Goal: Task Accomplishment & Management: Manage account settings

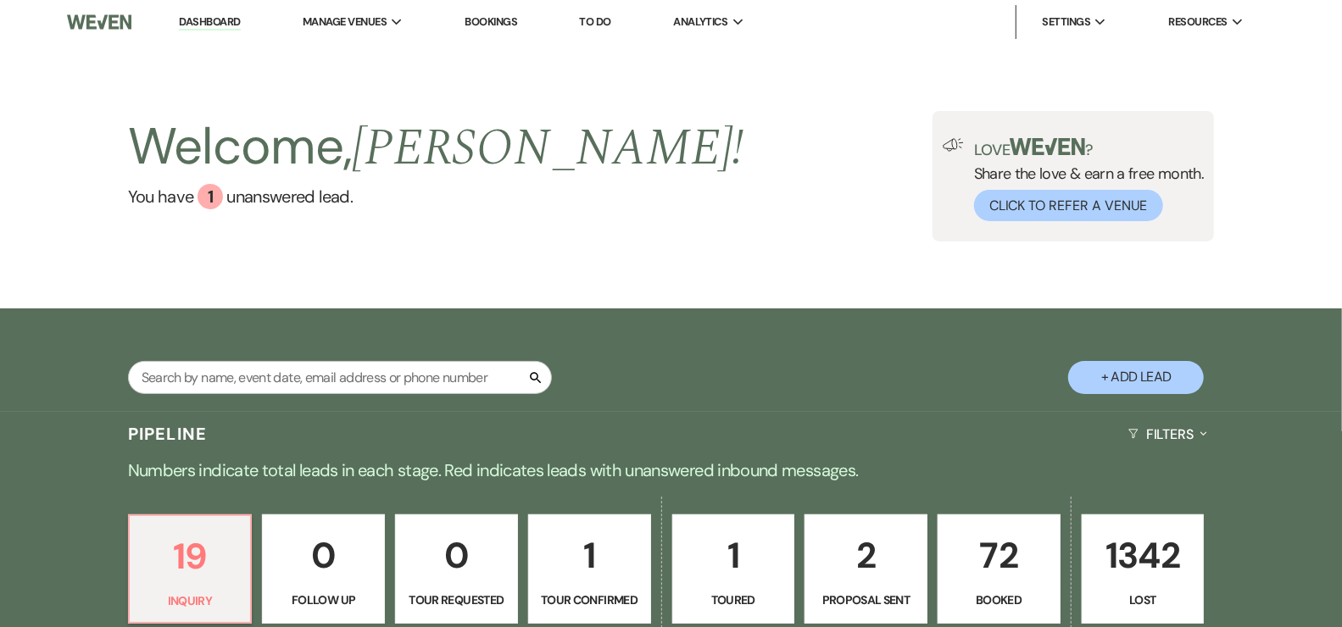
click at [1113, 562] on p "1342" at bounding box center [1143, 555] width 101 height 57
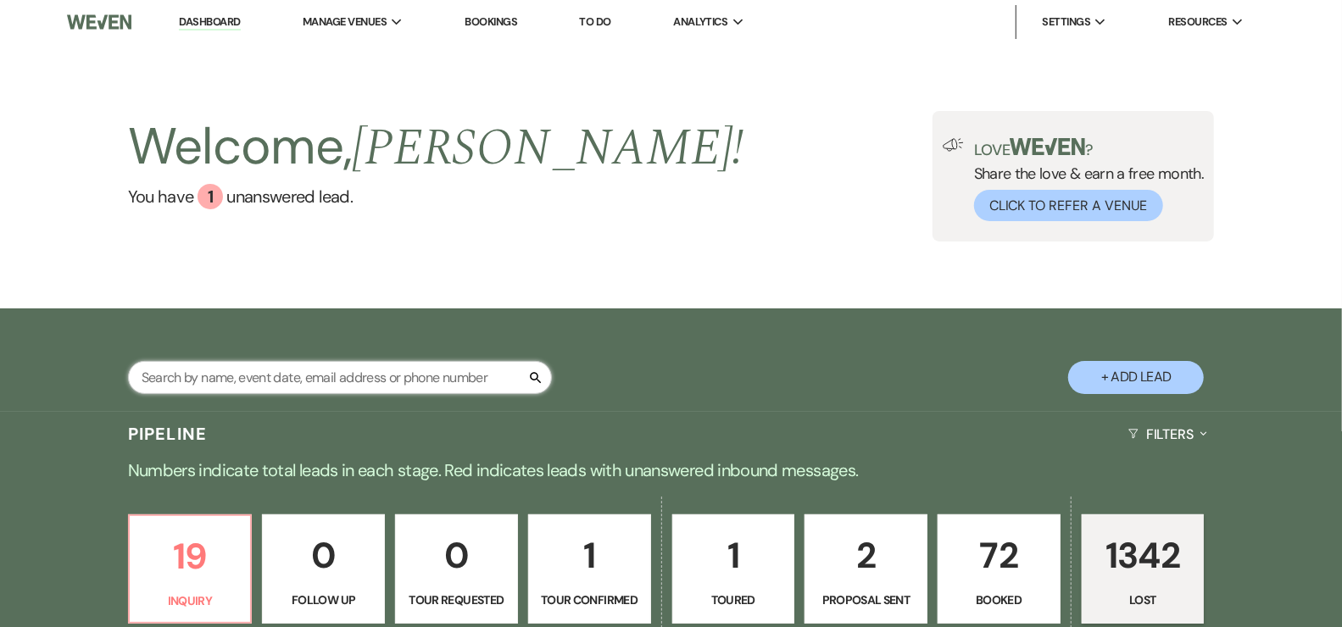
click at [435, 381] on input "text" at bounding box center [340, 377] width 424 height 33
select select "8"
select select "5"
select select "8"
select select "5"
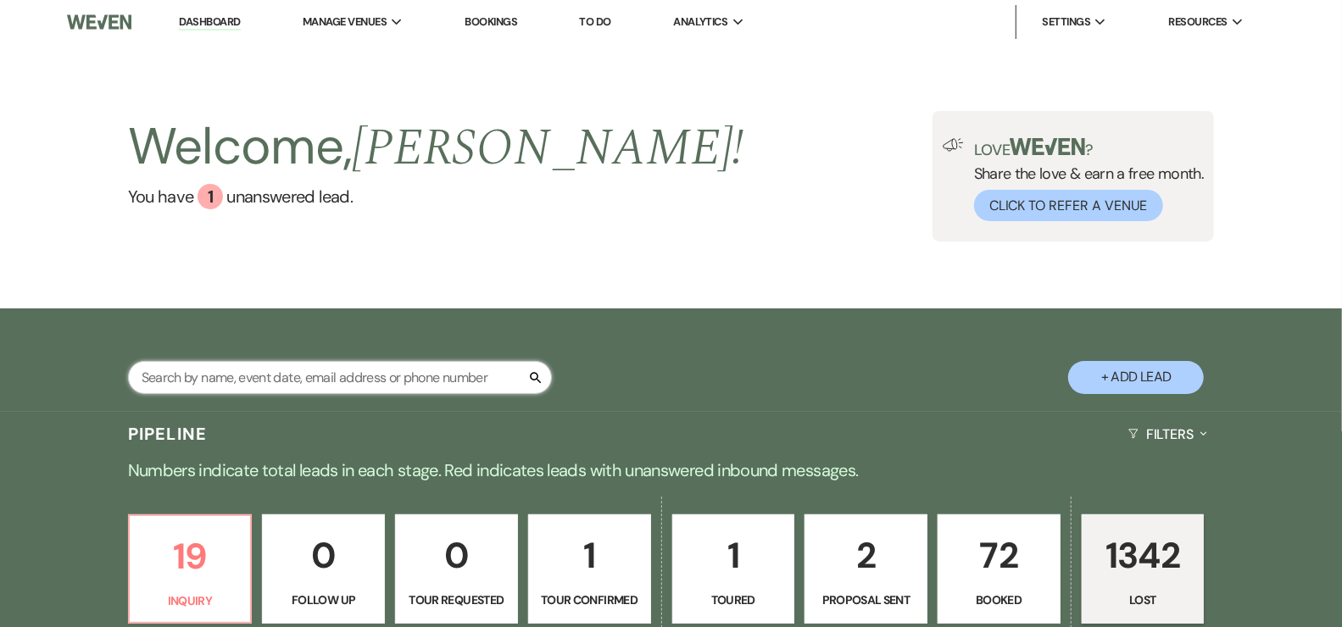
select select "8"
select select "5"
select select "8"
select select "5"
select select "8"
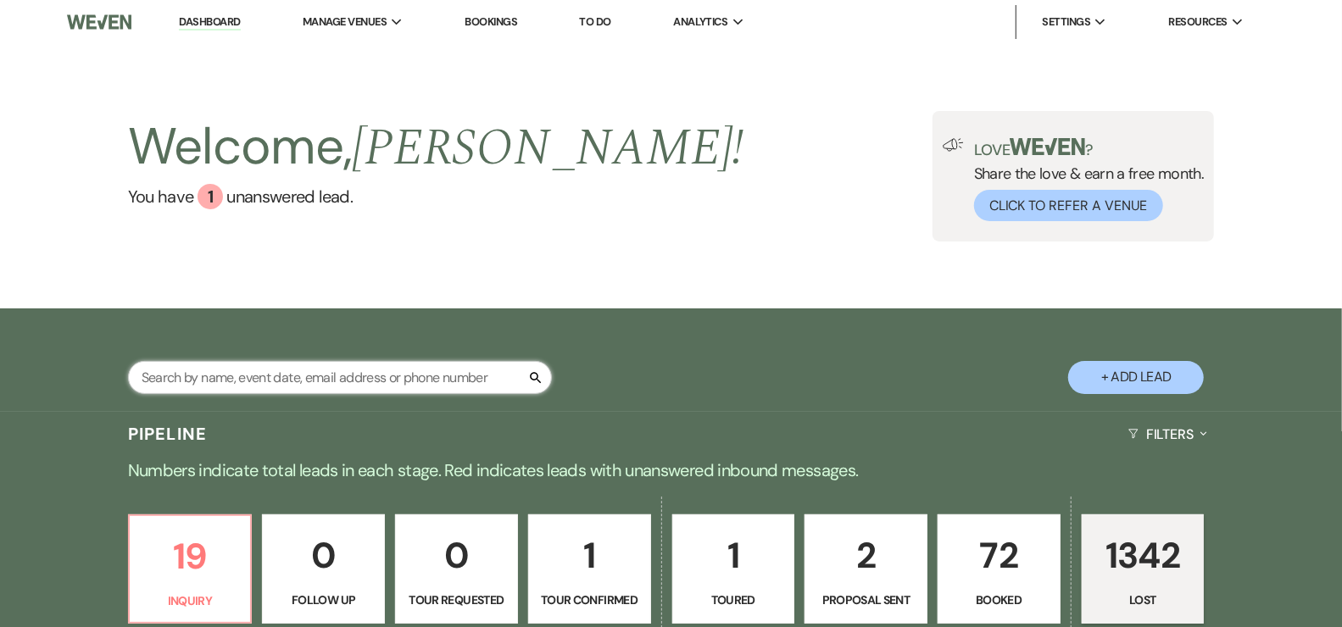
select select "1"
select select "8"
select select "5"
select select "8"
select select "5"
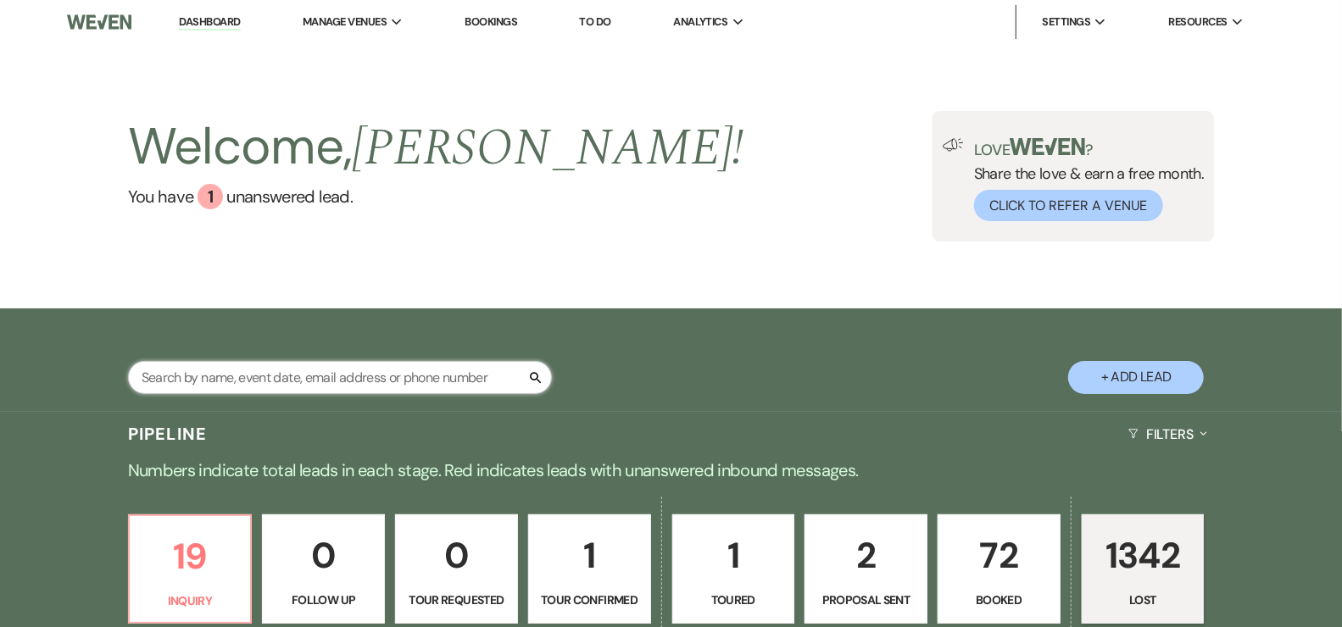
select select "8"
select select "7"
select select "8"
select select "1"
select select "8"
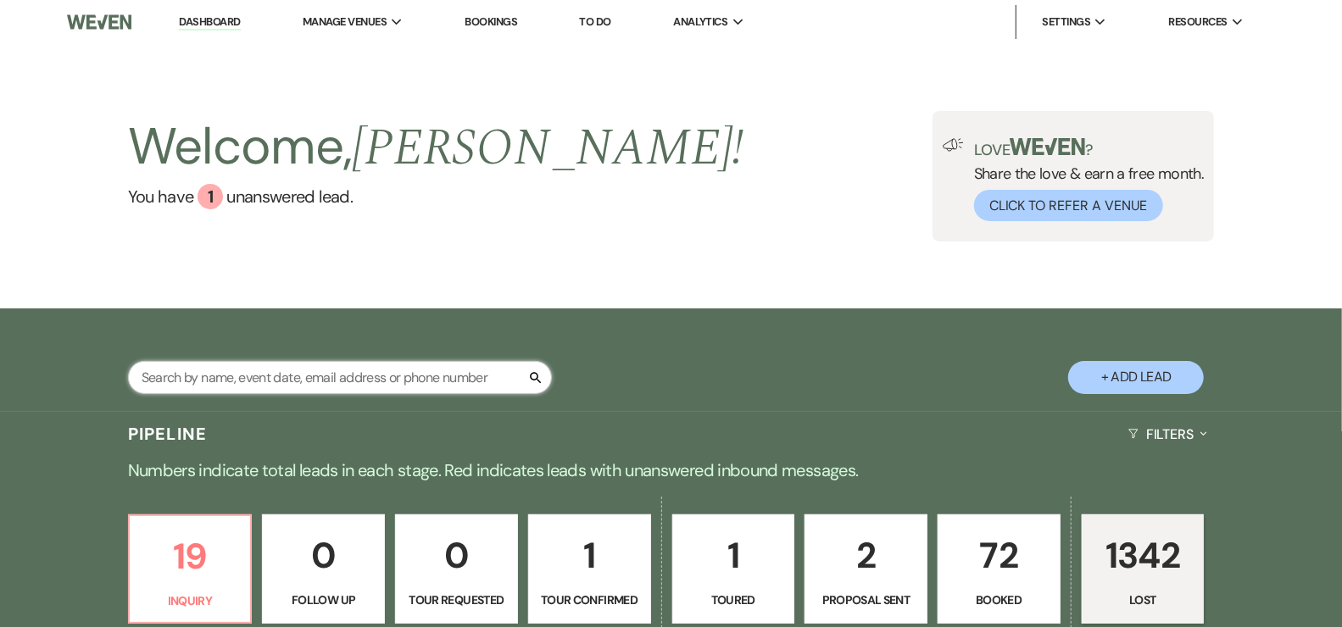
select select "5"
select select "8"
select select "5"
select select "8"
select select "5"
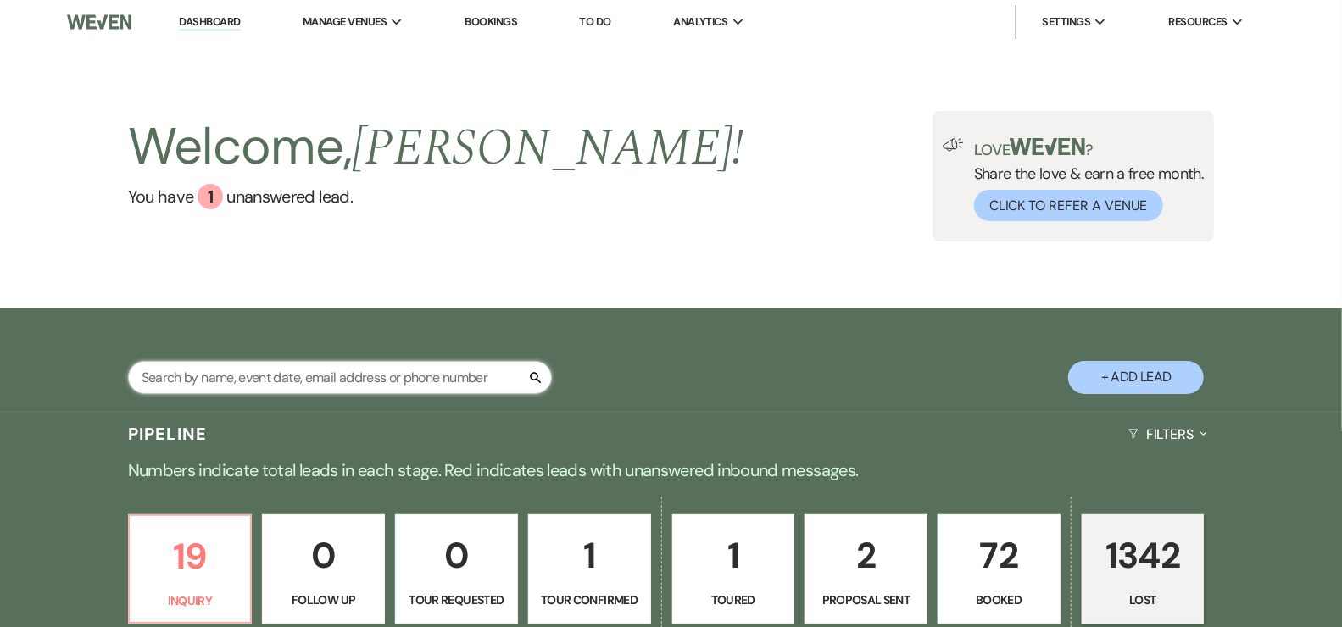
select select "8"
select select "7"
select select "8"
select select "10"
select select "8"
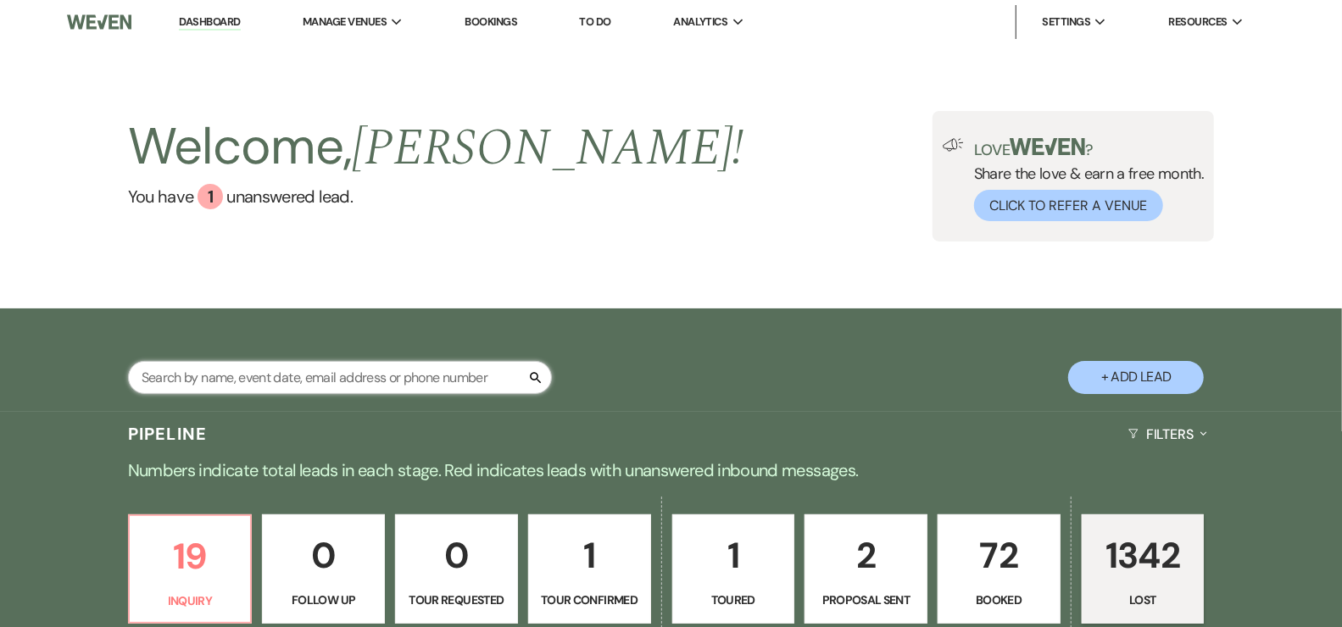
select select "5"
select select "8"
select select "5"
select select "8"
select select "5"
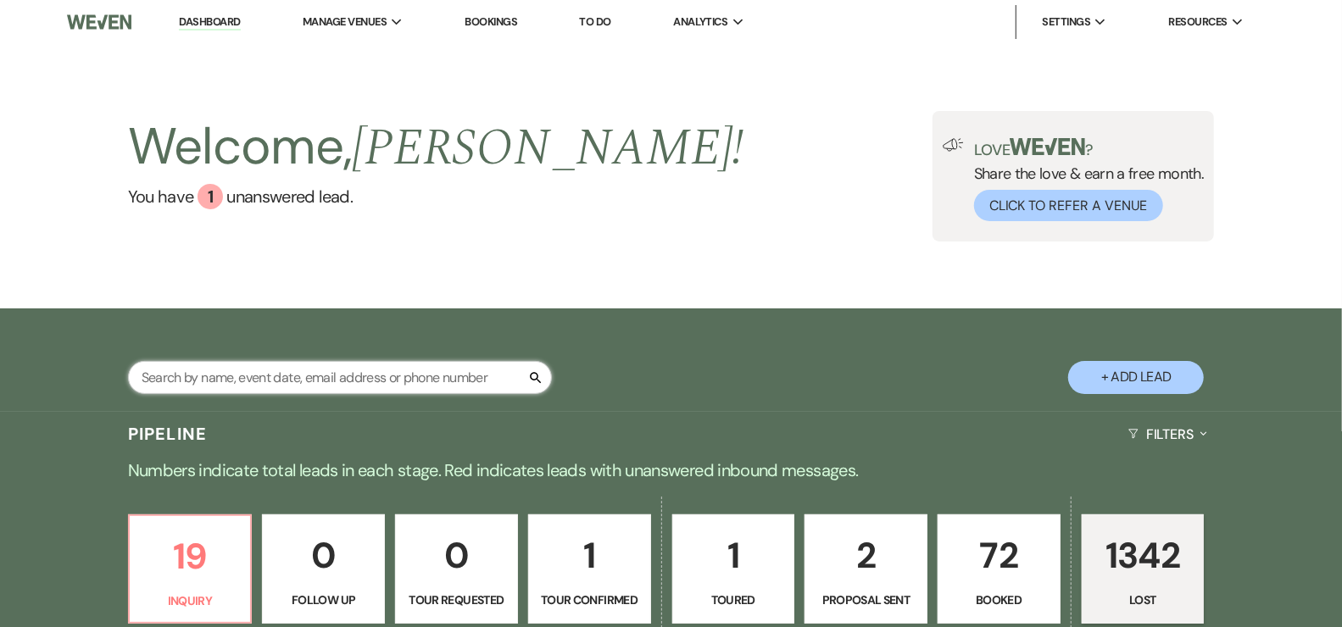
select select "8"
select select "5"
select select "8"
select select "5"
select select "8"
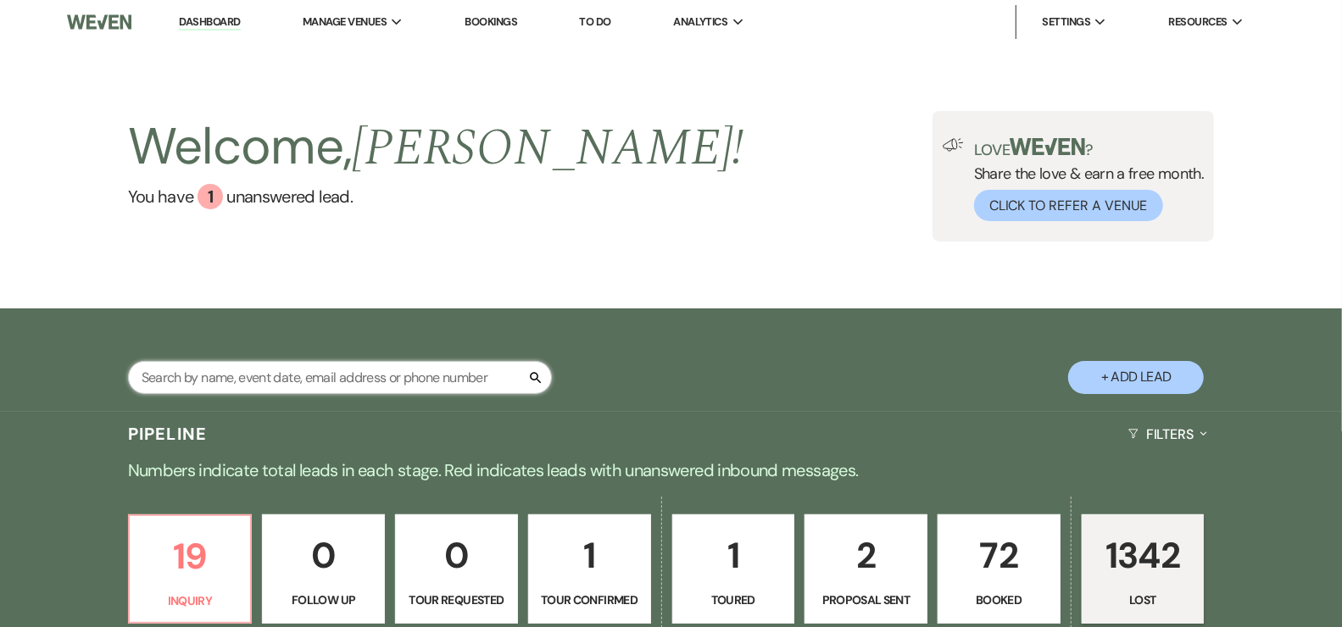
select select "5"
select select "8"
select select "5"
select select "8"
select select "1"
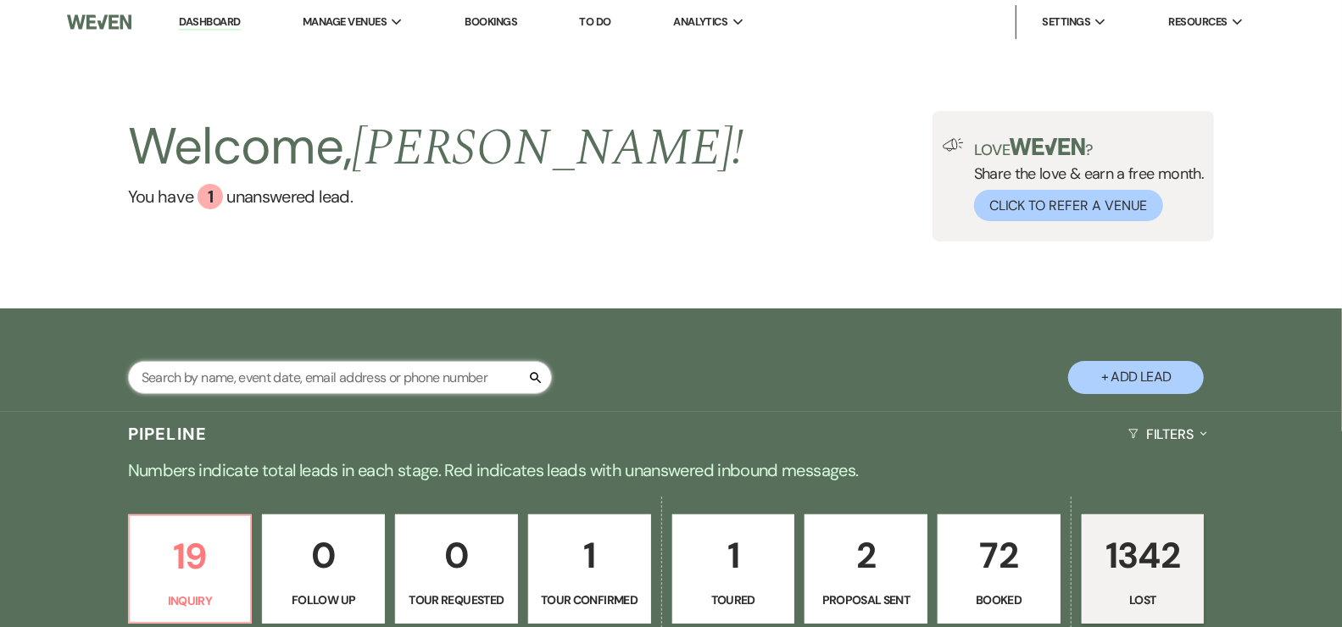
select select "8"
select select "5"
select select "8"
select select "7"
select select "8"
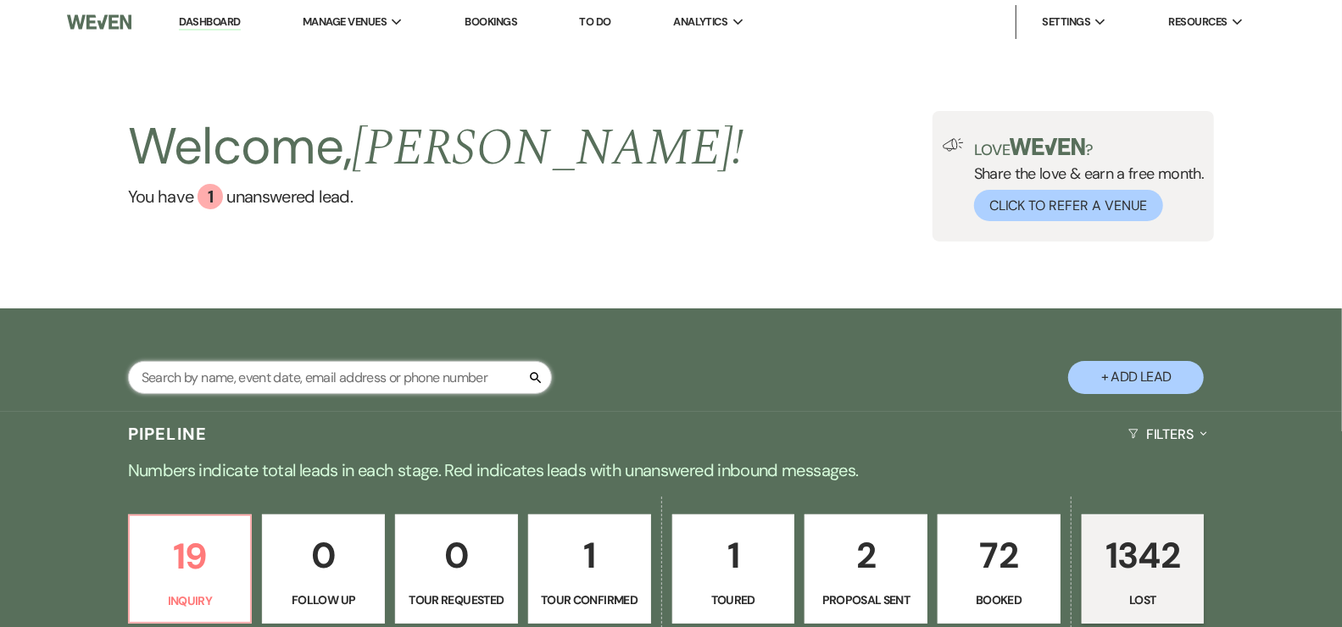
select select "5"
select select "8"
select select "5"
select select "8"
select select "5"
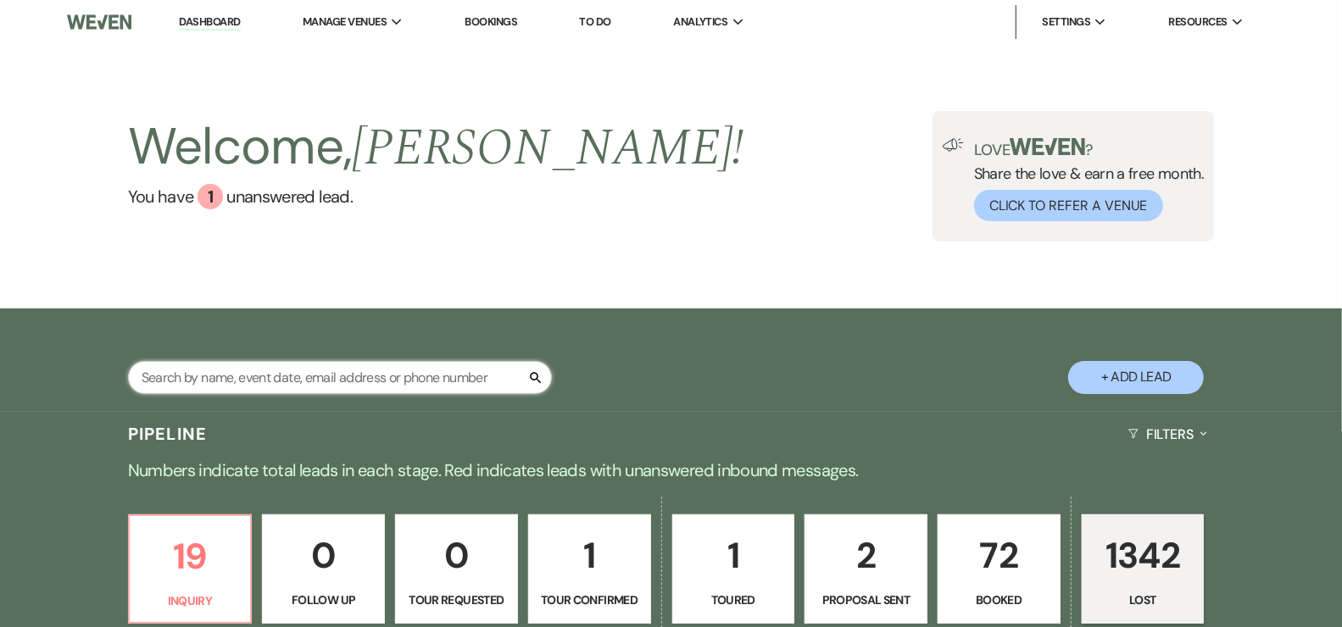
select select "8"
select select "1"
select select "8"
select select "6"
select select "8"
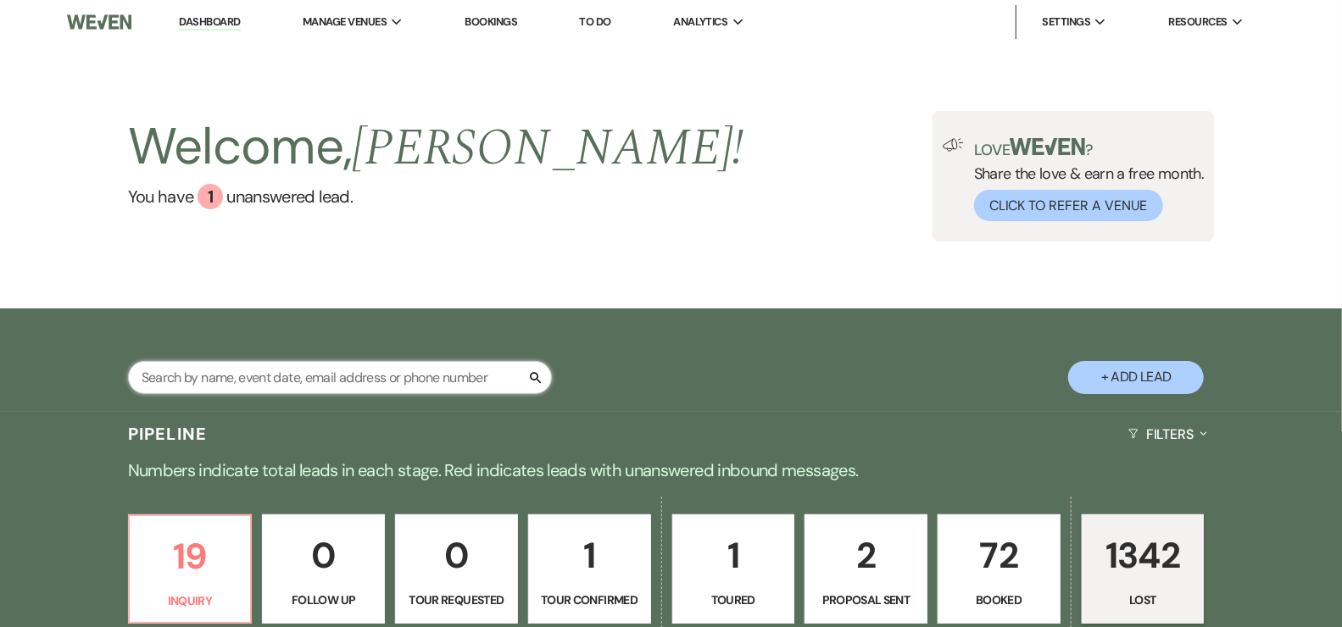
select select "5"
select select "8"
select select "5"
select select "8"
select select "5"
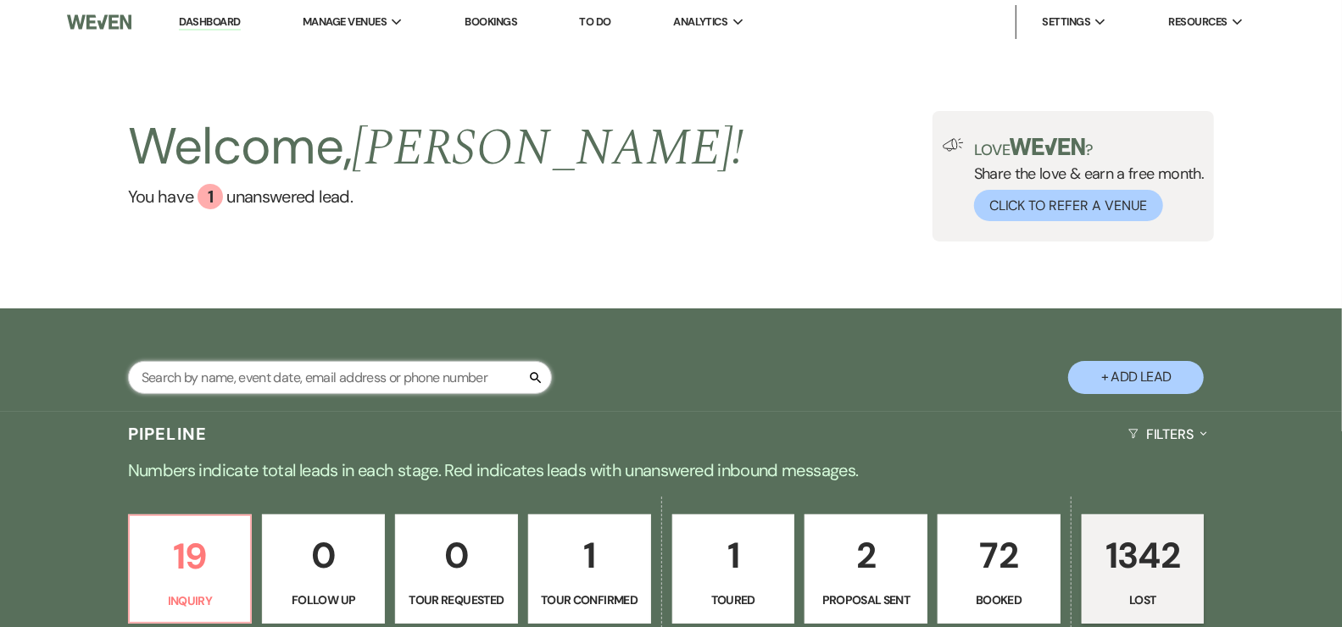
select select "8"
select select "7"
select select "8"
select select "5"
select select "8"
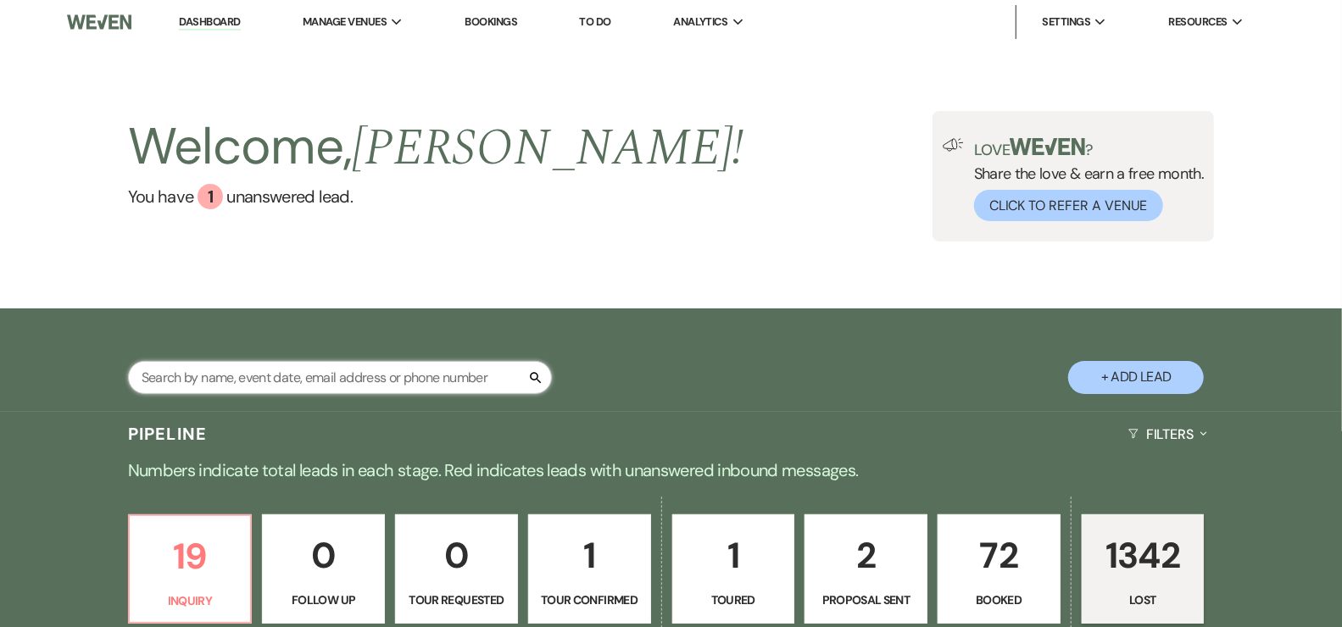
select select "5"
select select "8"
select select "5"
select select "8"
select select "5"
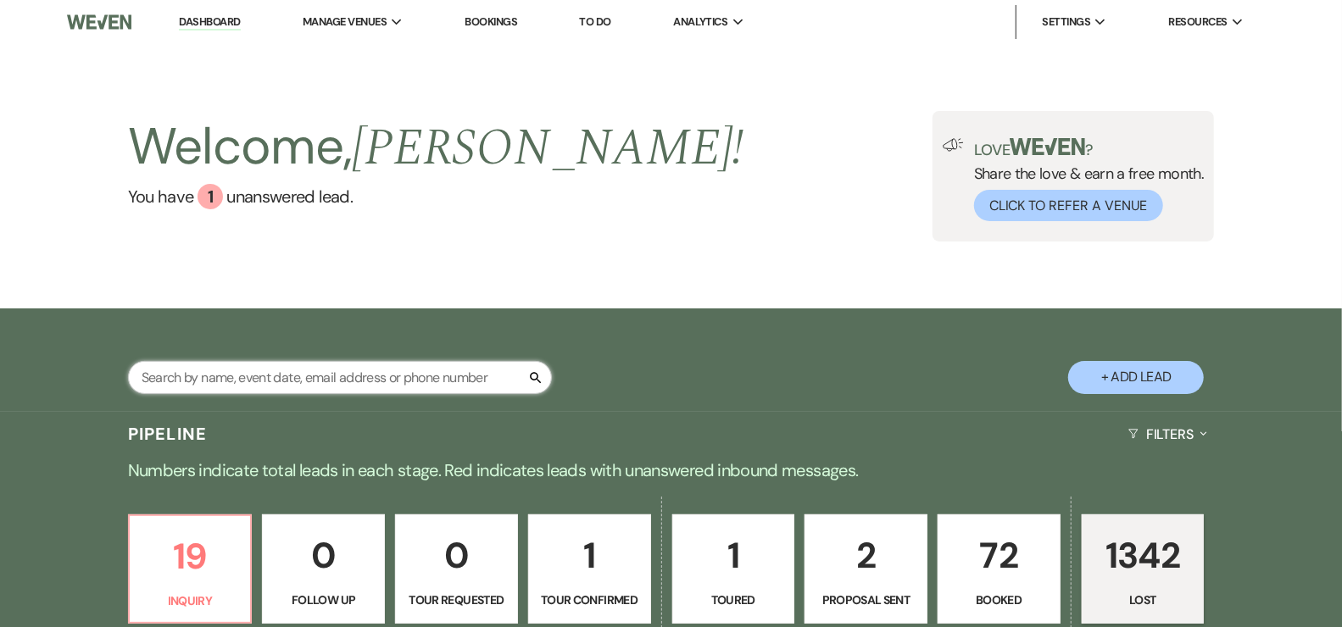
select select "8"
select select "1"
select select "8"
select select "11"
select select "8"
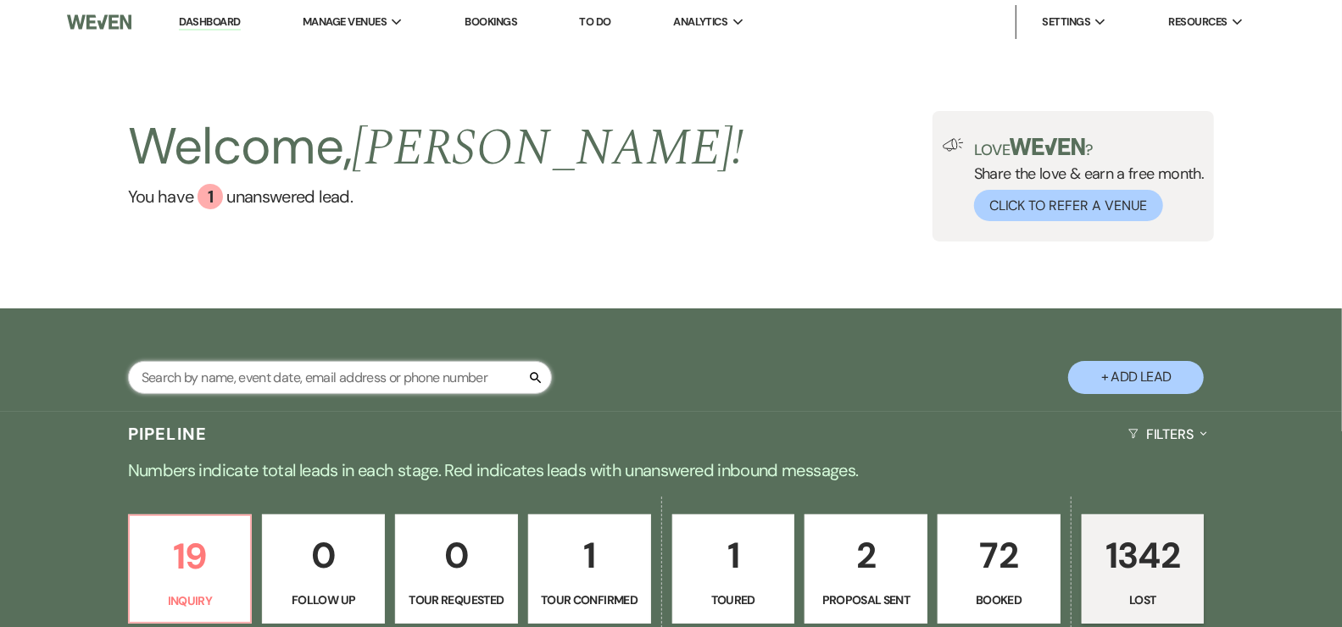
select select "9"
select select "8"
select select "5"
select select "8"
select select "5"
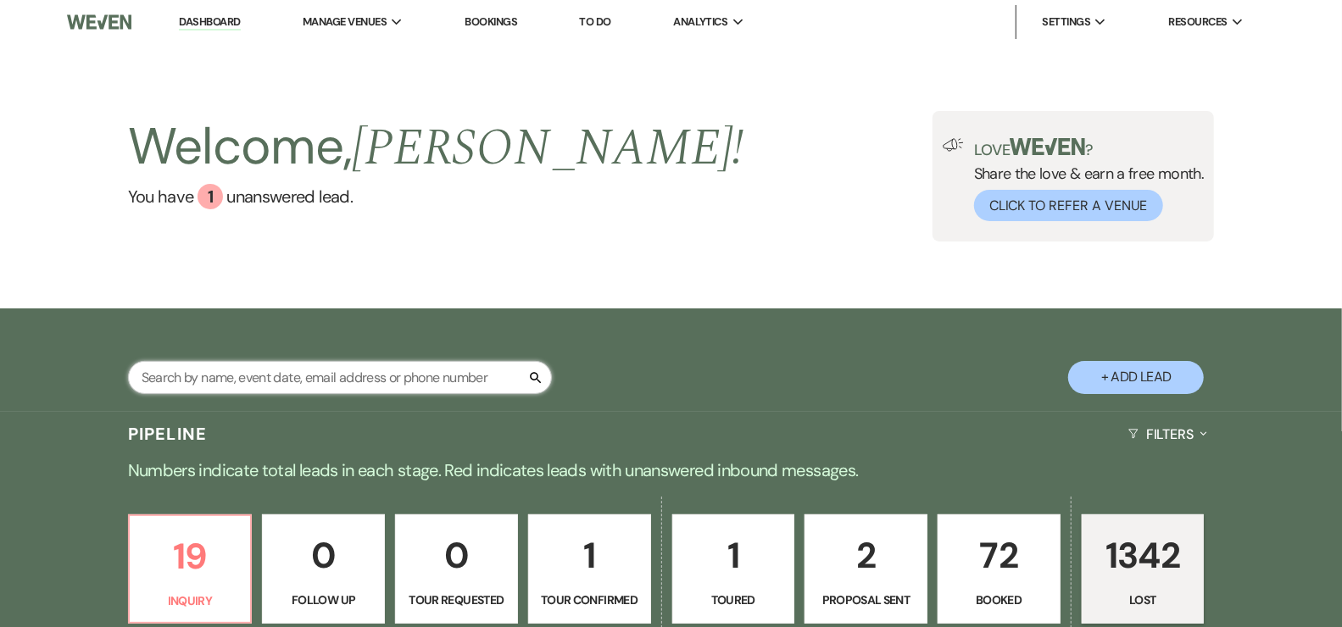
select select "8"
select select "5"
select select "8"
select select "6"
select select "8"
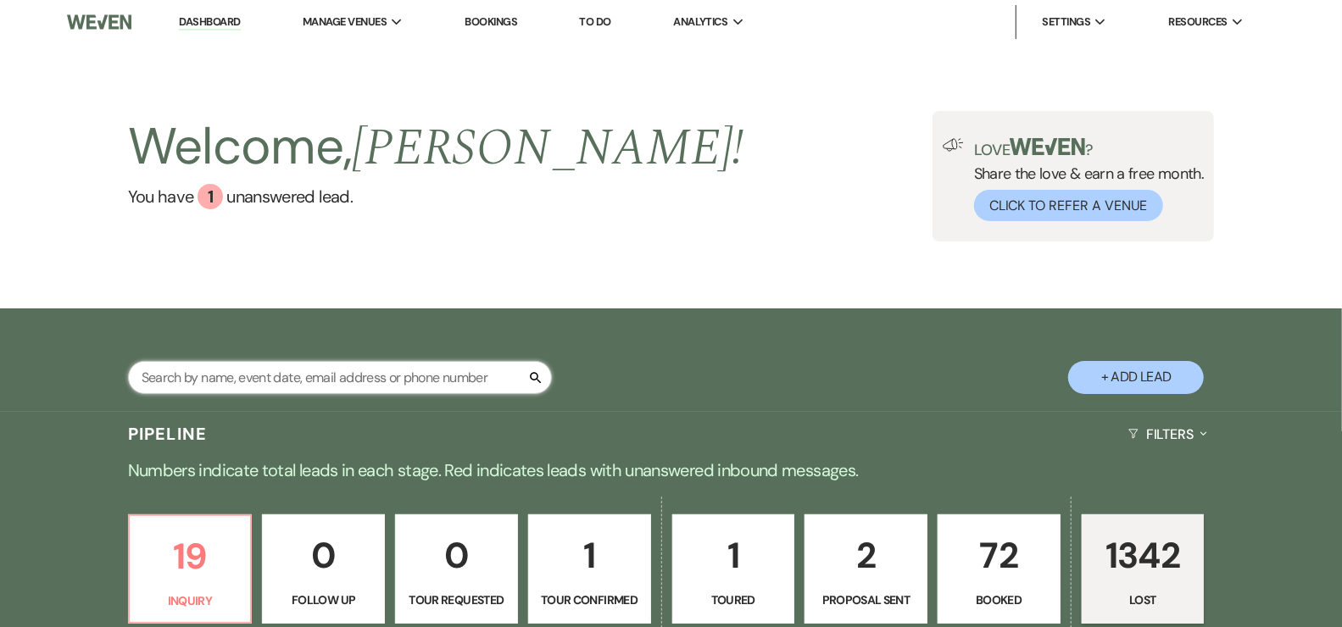
select select "5"
select select "8"
select select "5"
select select "8"
select select "5"
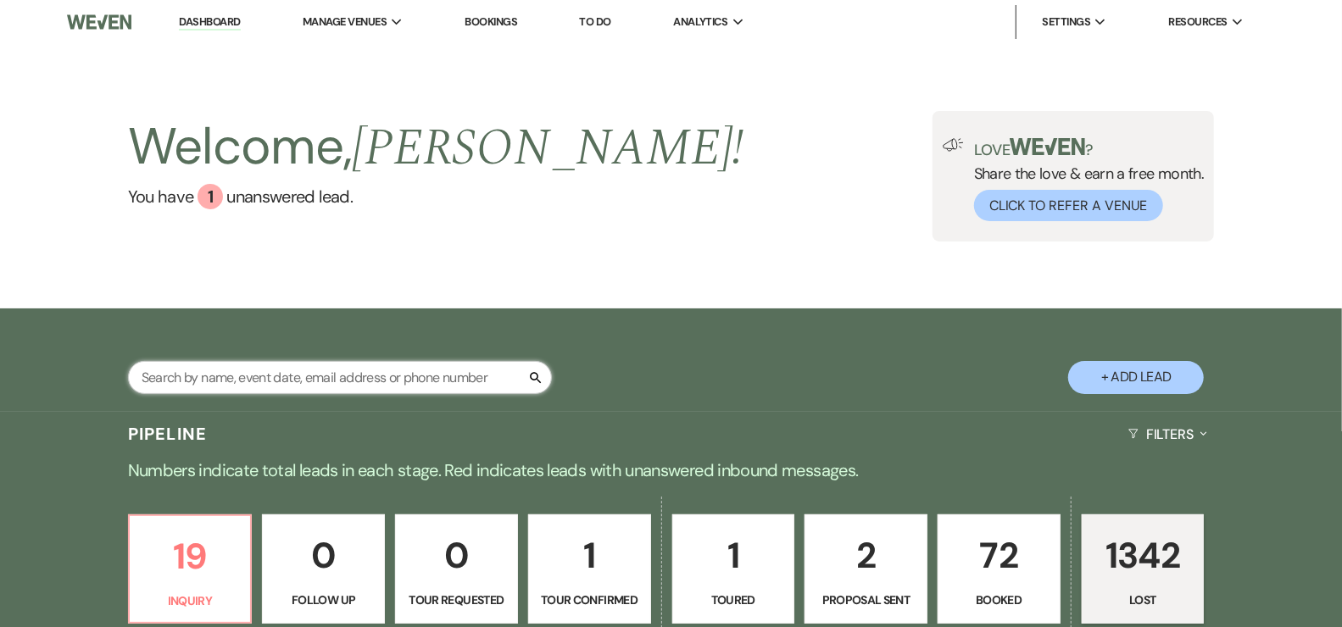
select select "8"
select select "5"
select select "8"
select select "6"
select select "8"
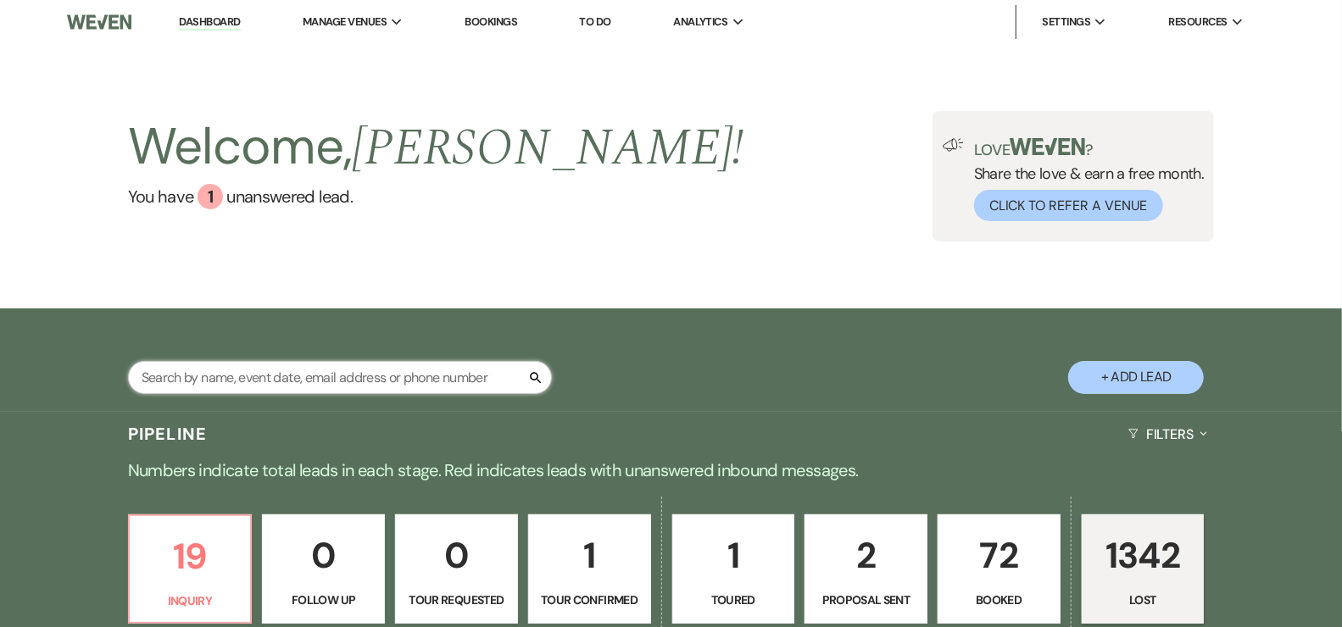
select select "6"
select select "8"
select select "5"
select select "8"
select select "1"
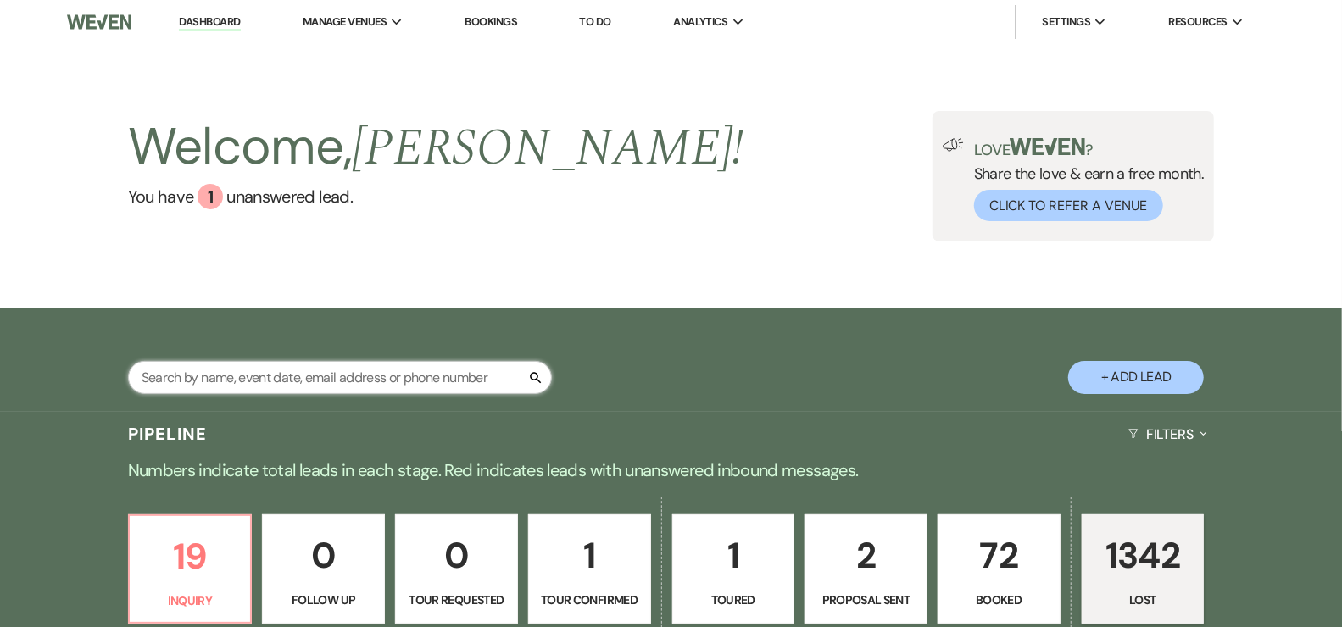
select select "8"
select select "5"
select select "8"
select select "5"
select select "8"
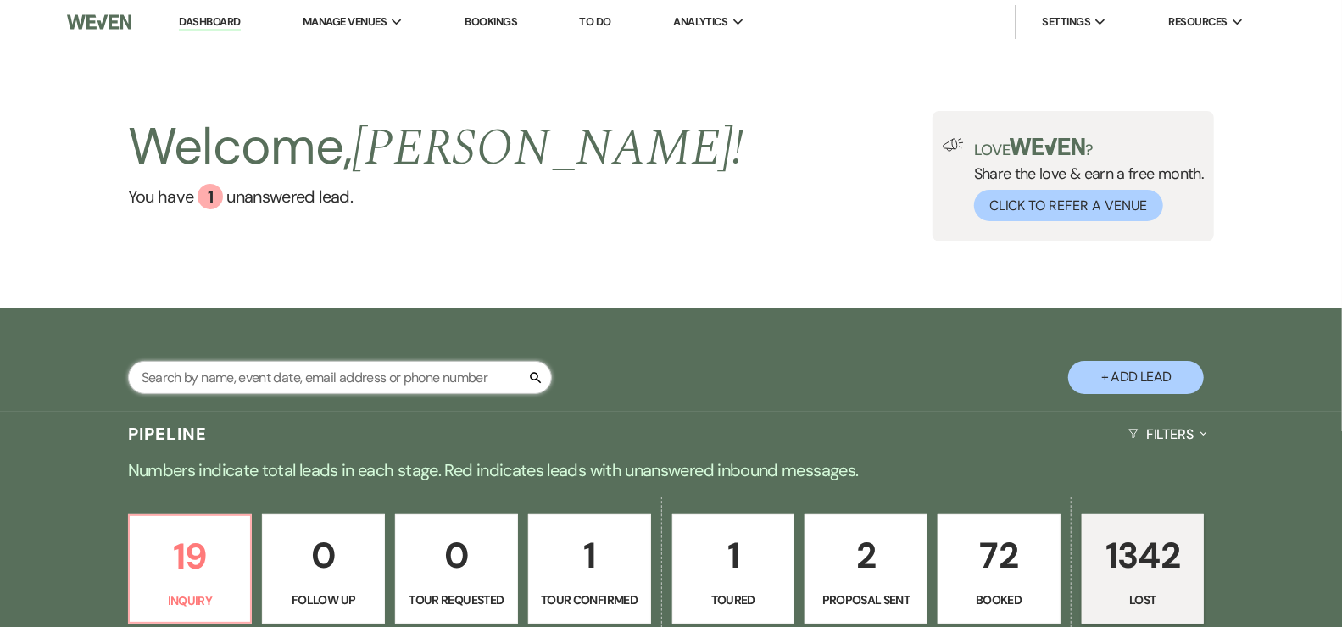
select select "5"
select select "8"
select select "5"
select select "8"
select select "5"
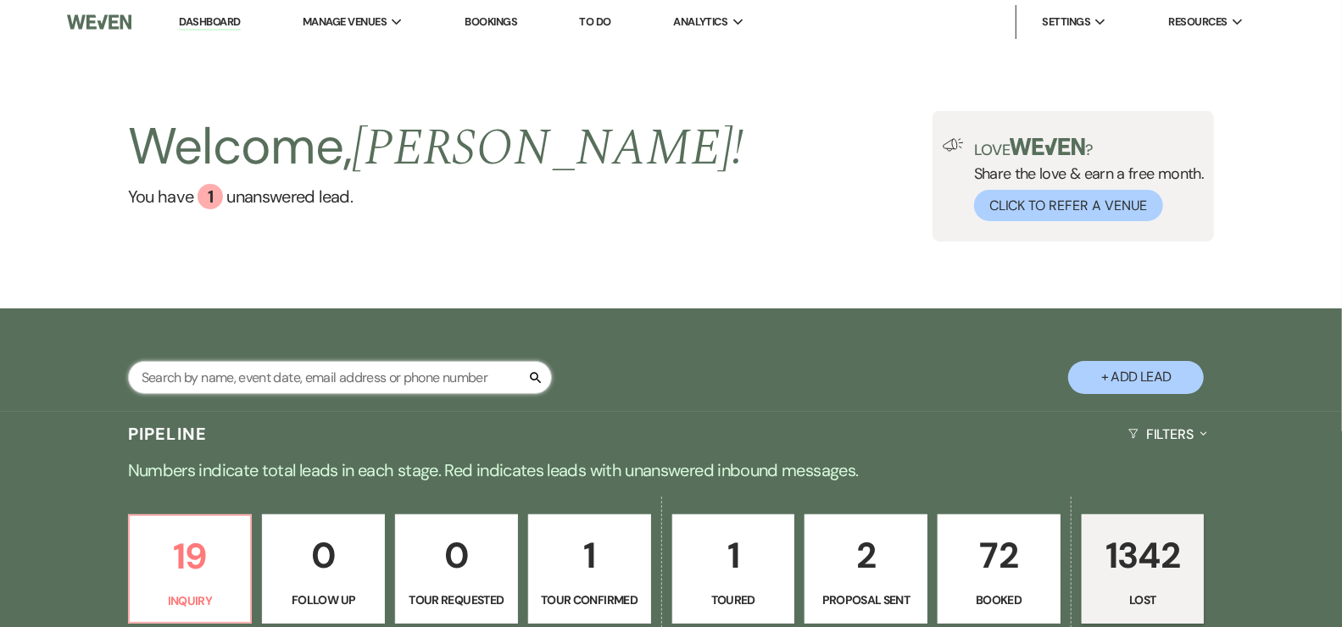
select select "8"
select select "5"
select select "8"
select select "5"
select select "8"
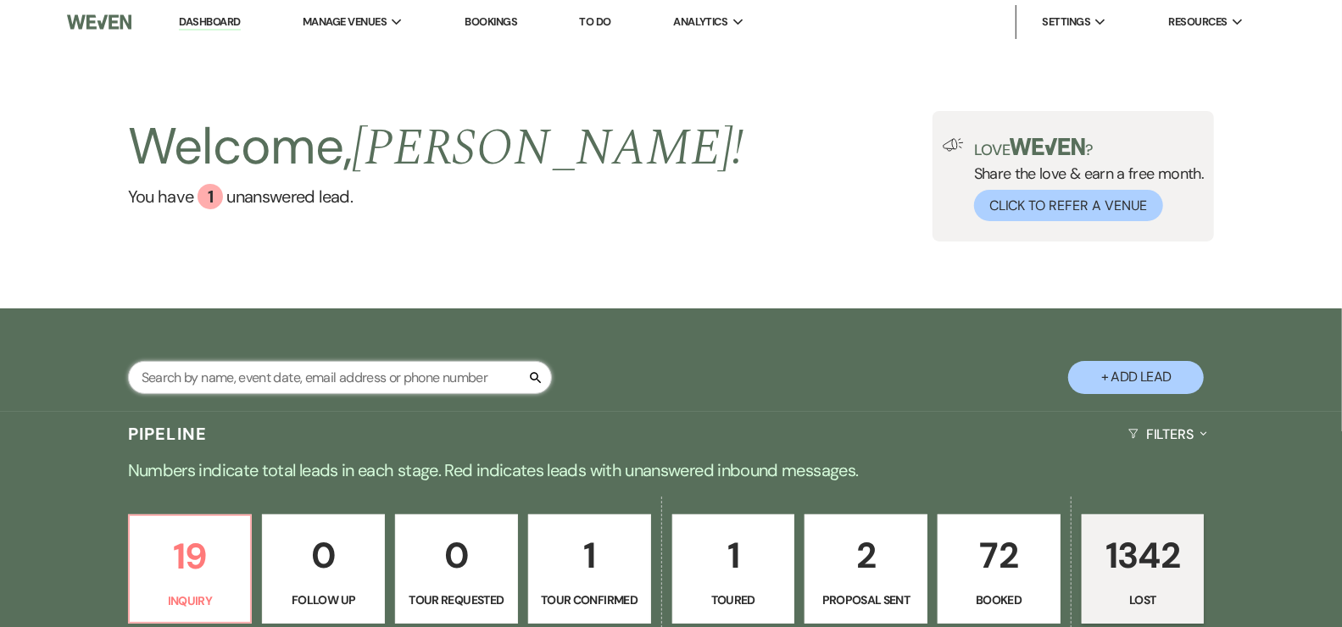
select select "5"
select select "8"
select select "5"
select select "8"
select select "1"
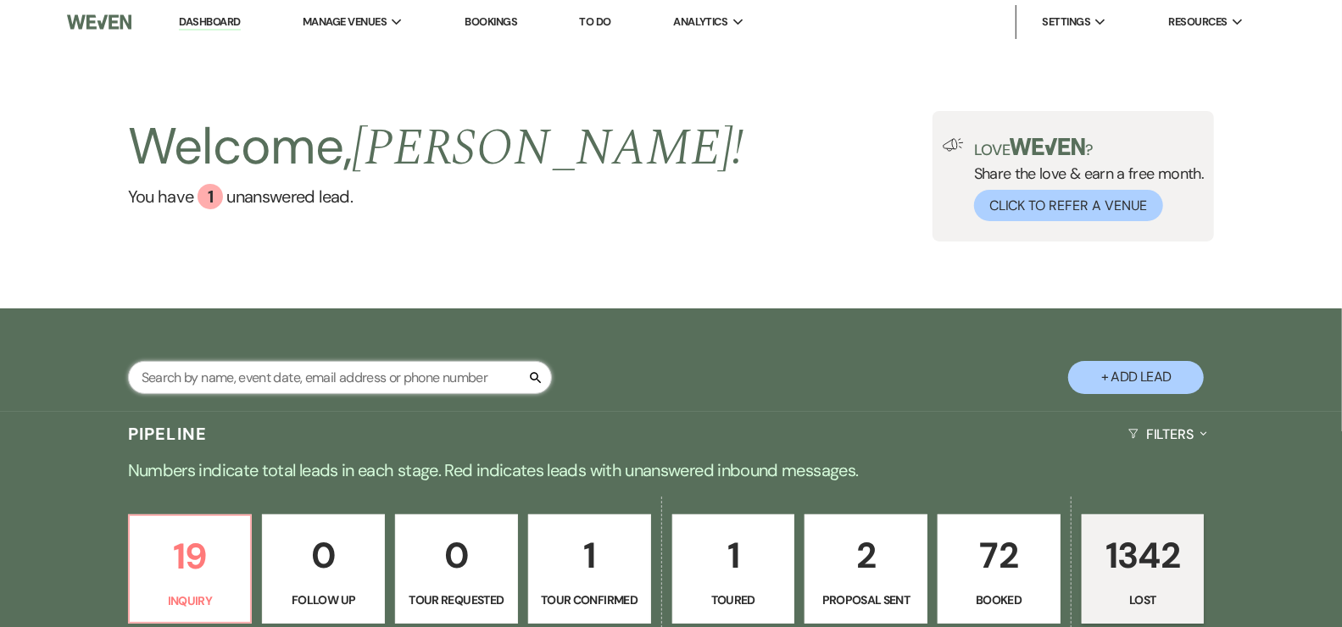
select select "8"
select select "5"
select select "8"
select select "10"
select select "8"
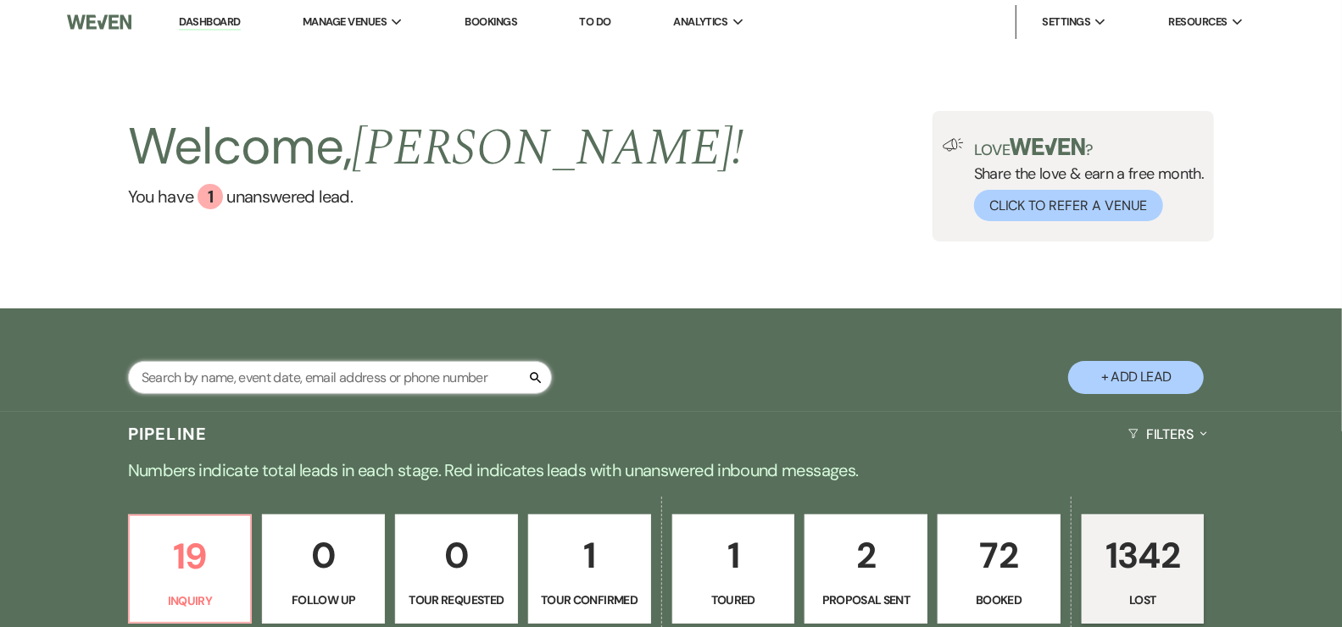
select select "10"
select select "8"
select select "5"
select select "8"
select select "1"
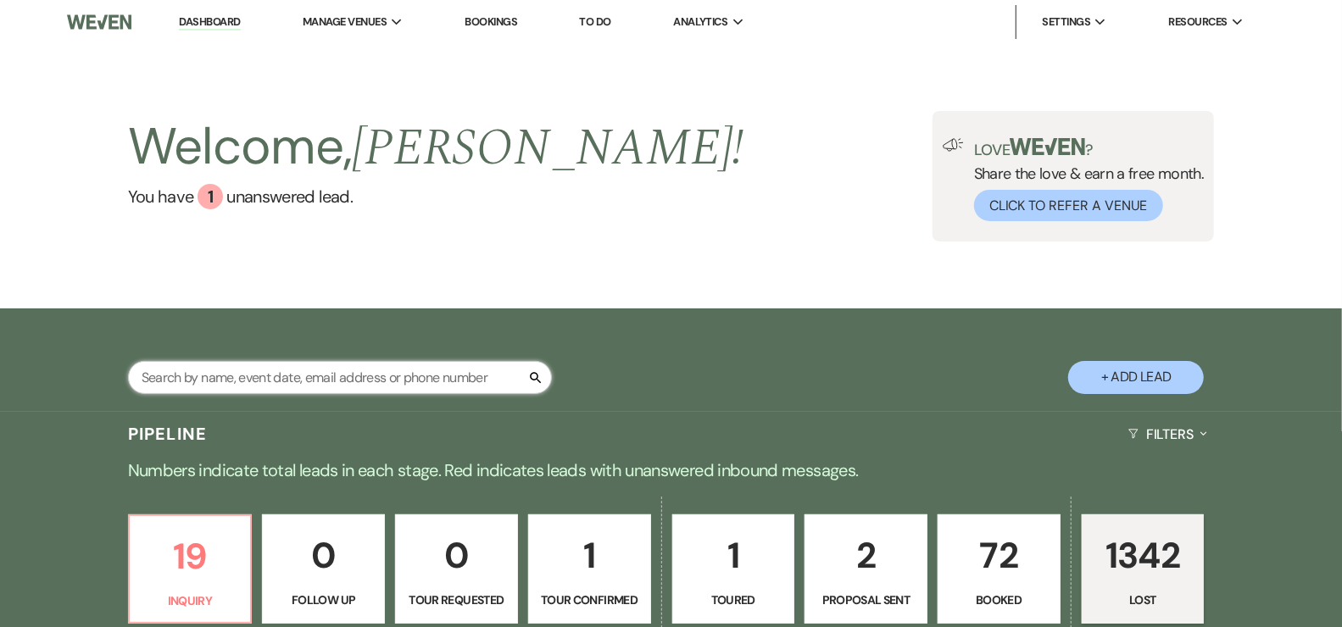
select select "8"
select select "5"
select select "8"
select select "5"
select select "8"
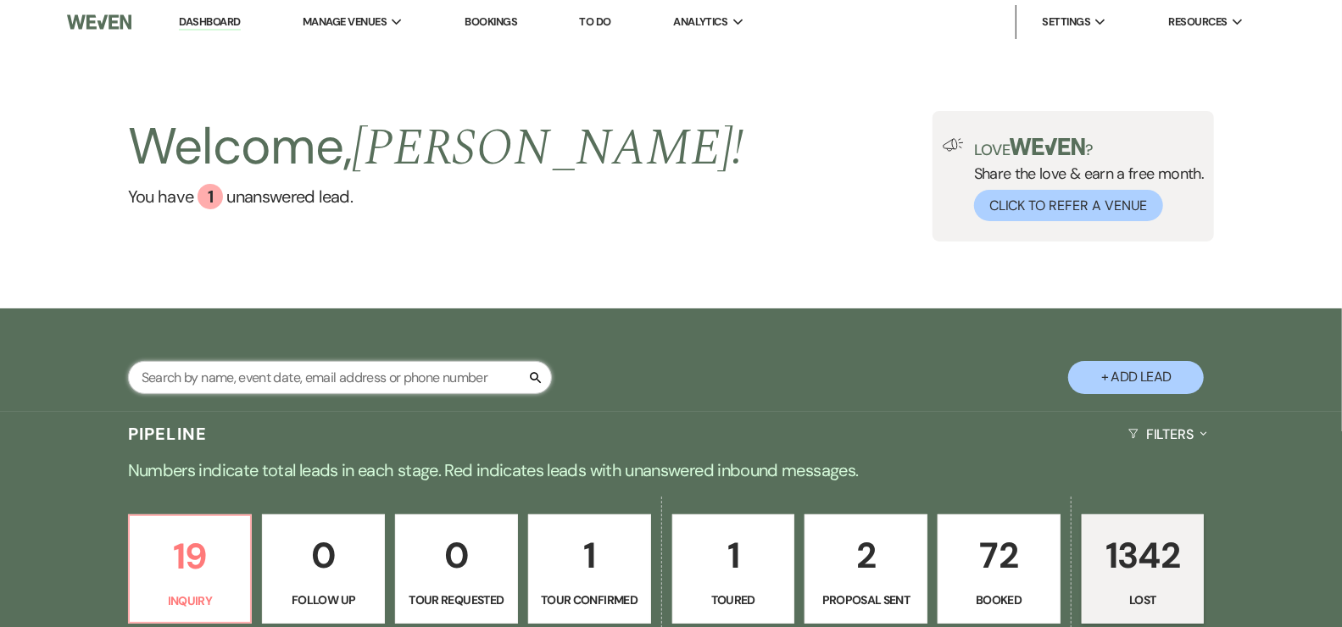
select select "5"
select select "8"
select select "5"
select select "8"
select select "5"
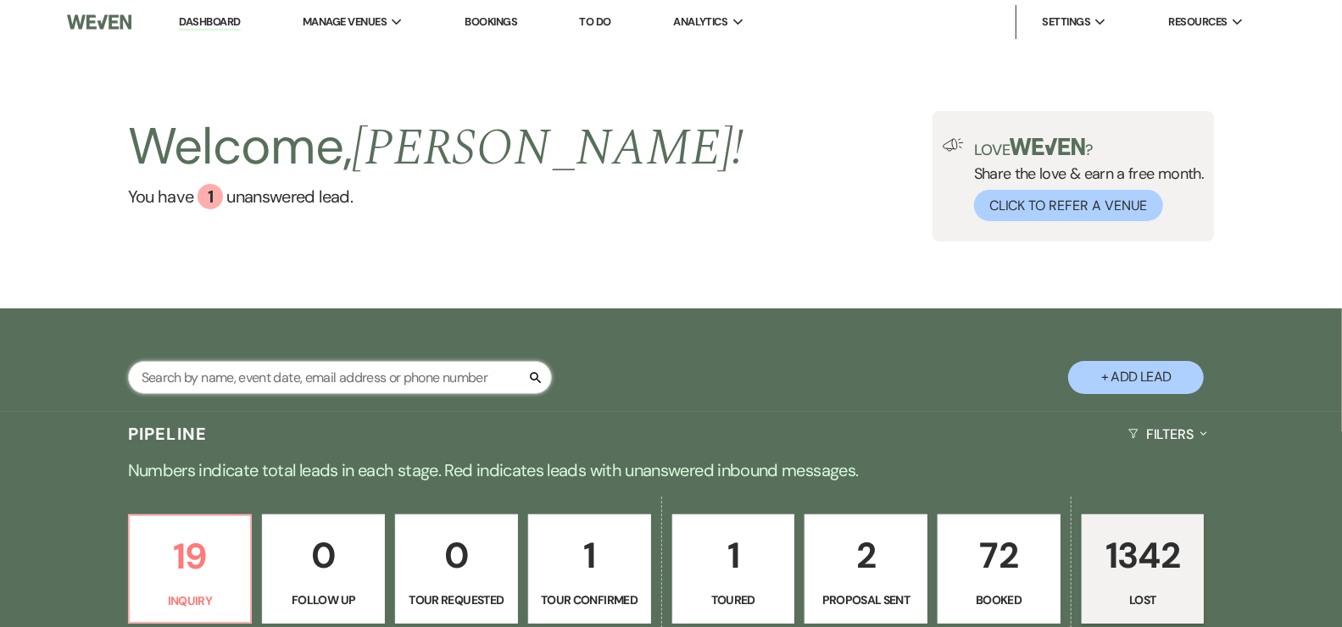
select select "8"
select select "5"
select select "8"
select select "5"
select select "8"
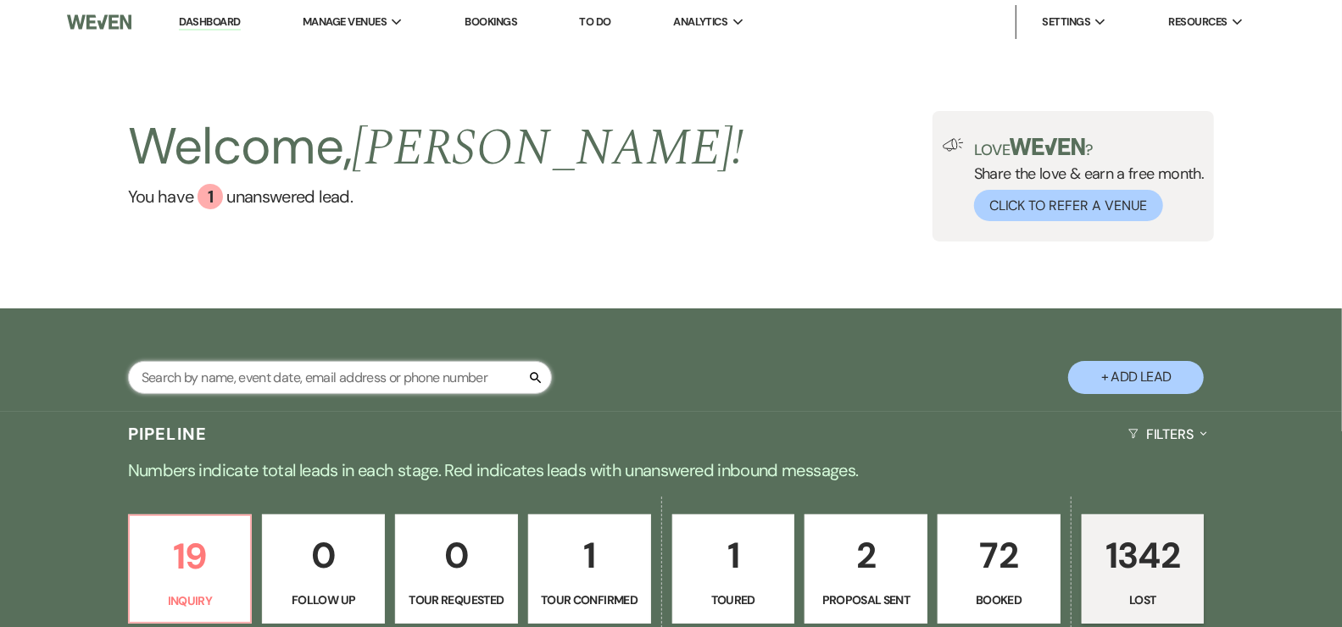
select select "5"
select select "8"
select select "5"
select select "8"
select select "5"
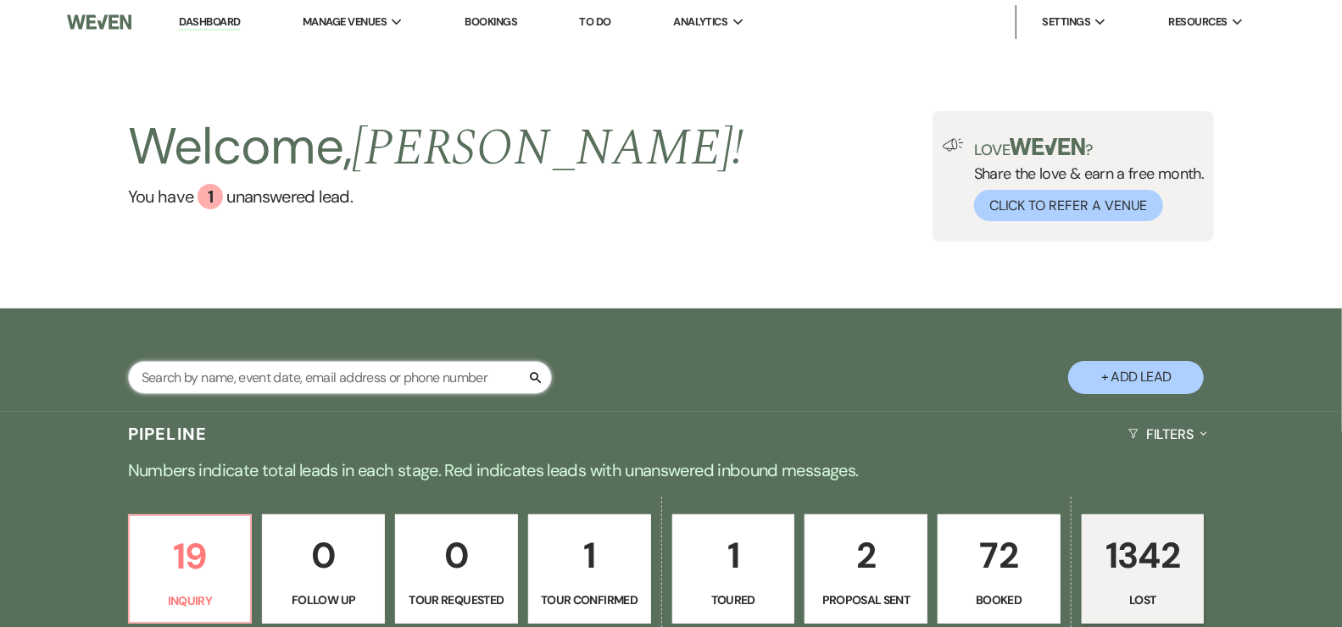
select select "8"
select select "5"
select select "8"
select select "5"
select select "8"
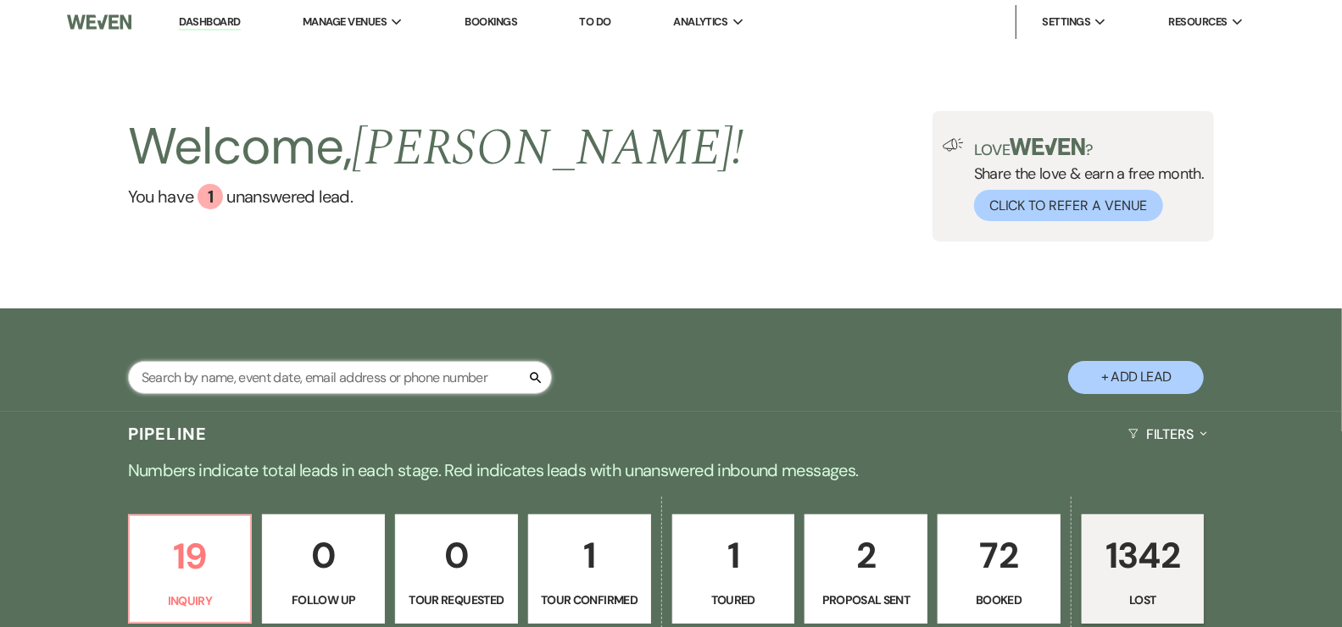
select select "5"
select select "8"
select select "5"
select select "8"
select select "6"
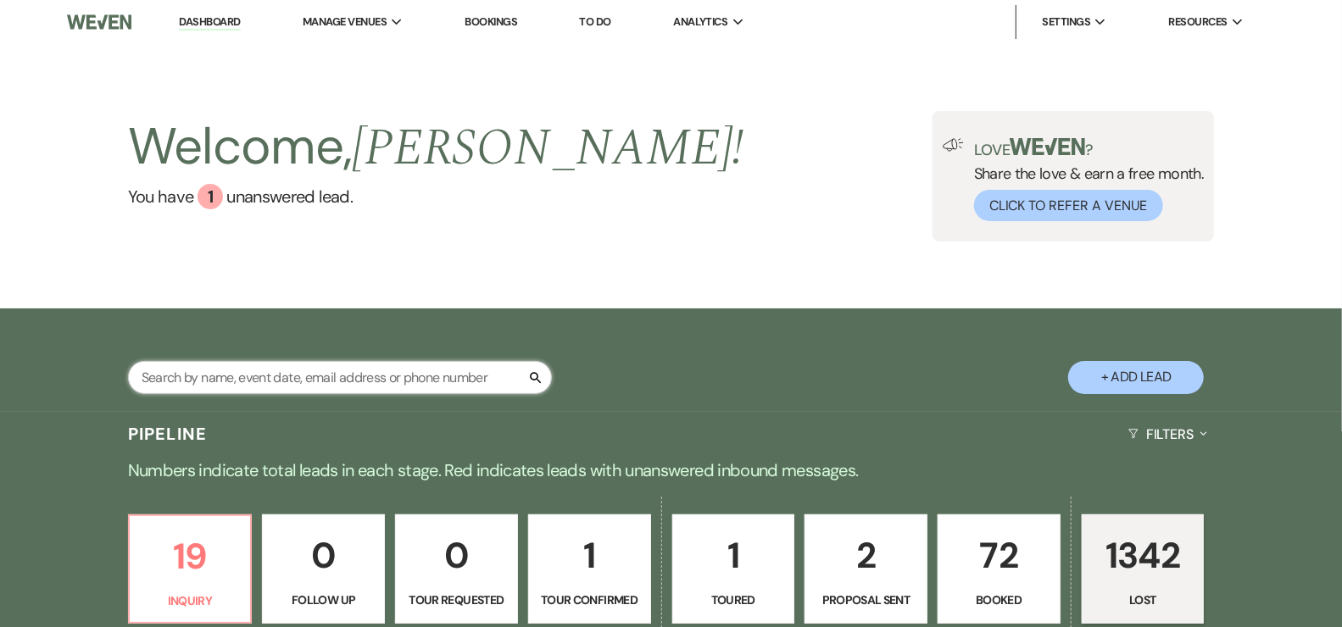
select select "8"
select select "5"
select select "8"
select select "5"
select select "8"
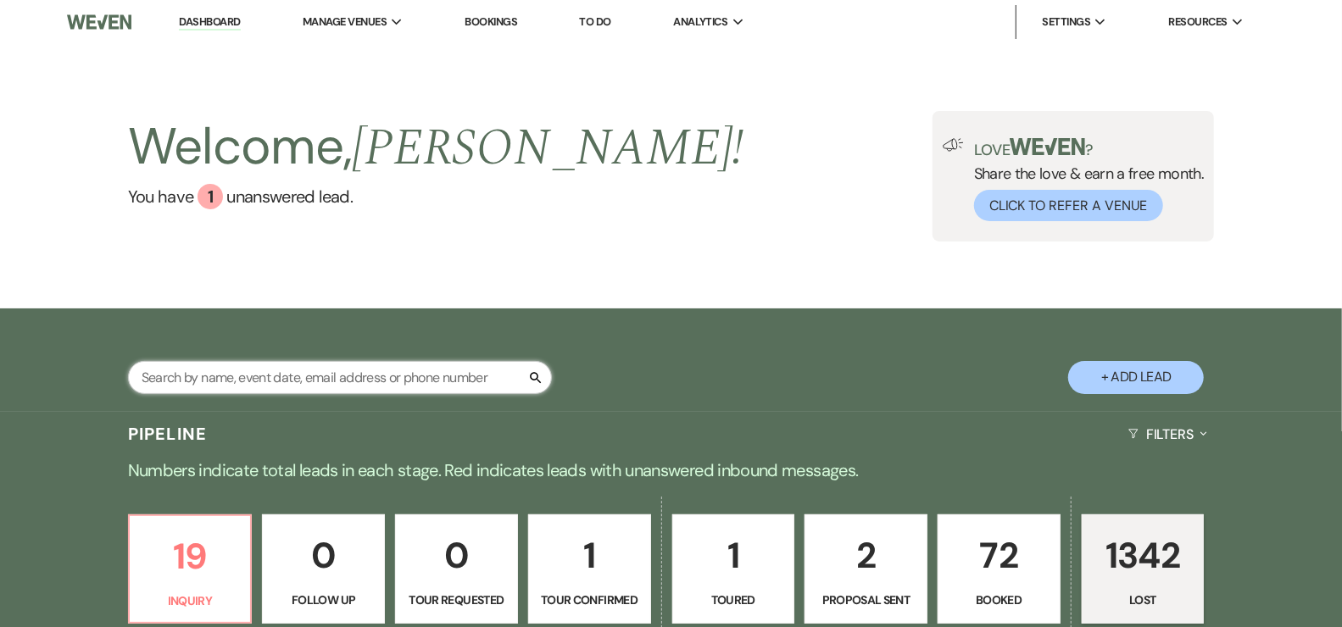
select select "5"
select select "8"
select select "1"
select select "8"
select select "5"
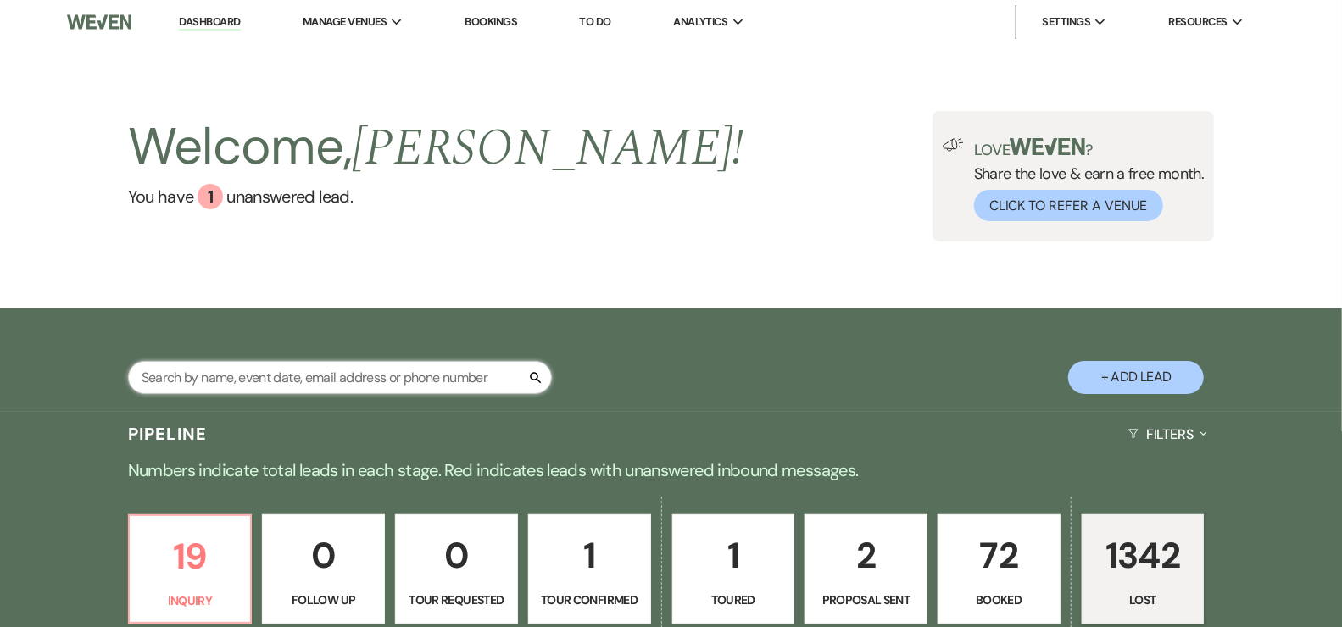
select select "8"
select select "5"
select select "8"
select select "5"
select select "8"
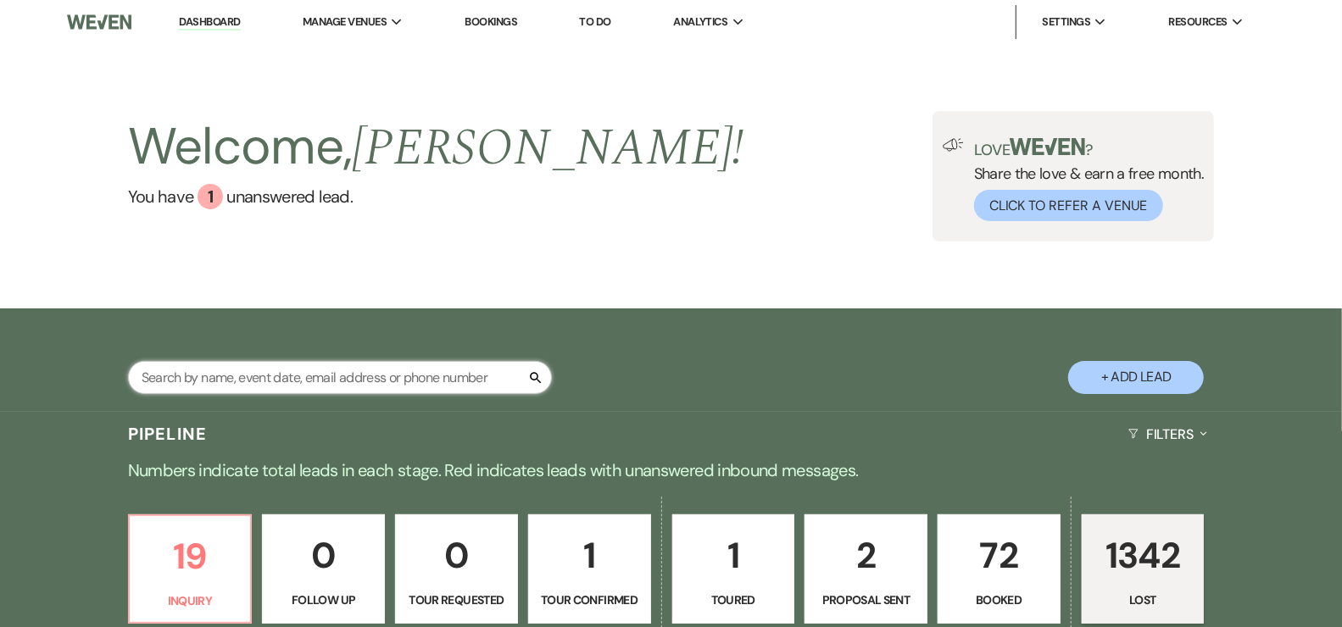
select select "5"
select select "8"
select select "5"
select select "8"
select select "5"
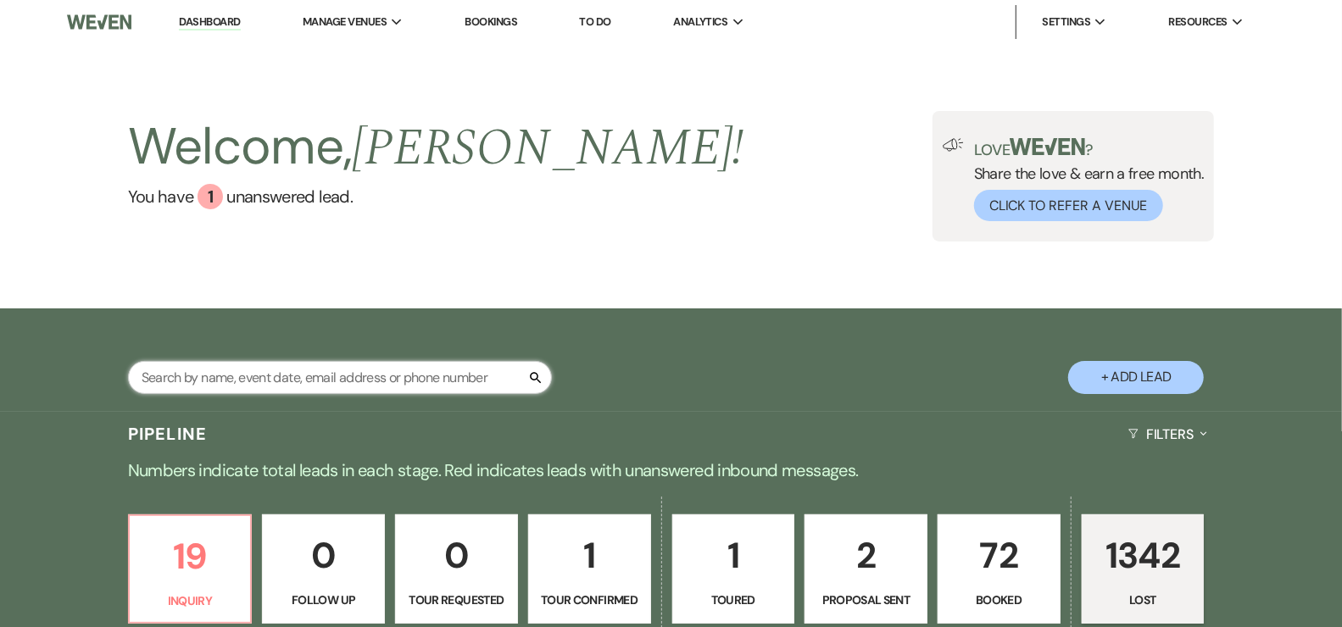
select select "8"
select select "5"
select select "8"
select select "5"
select select "8"
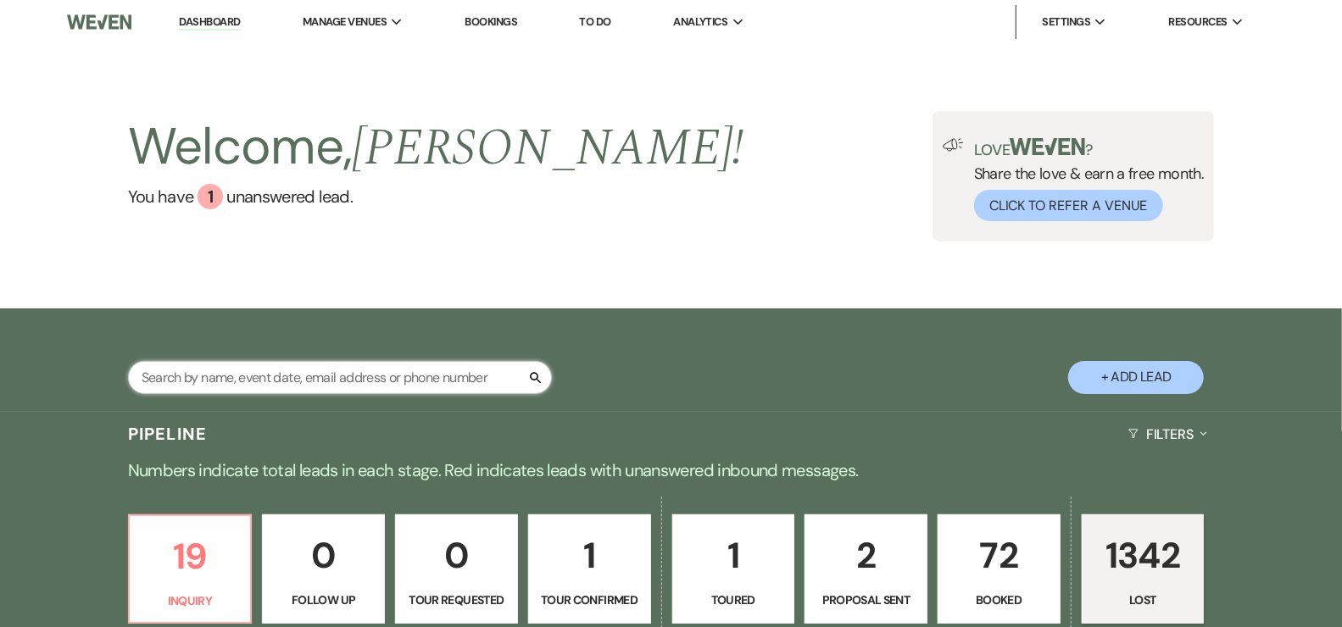
select select "1"
select select "8"
select select "5"
select select "8"
select select "5"
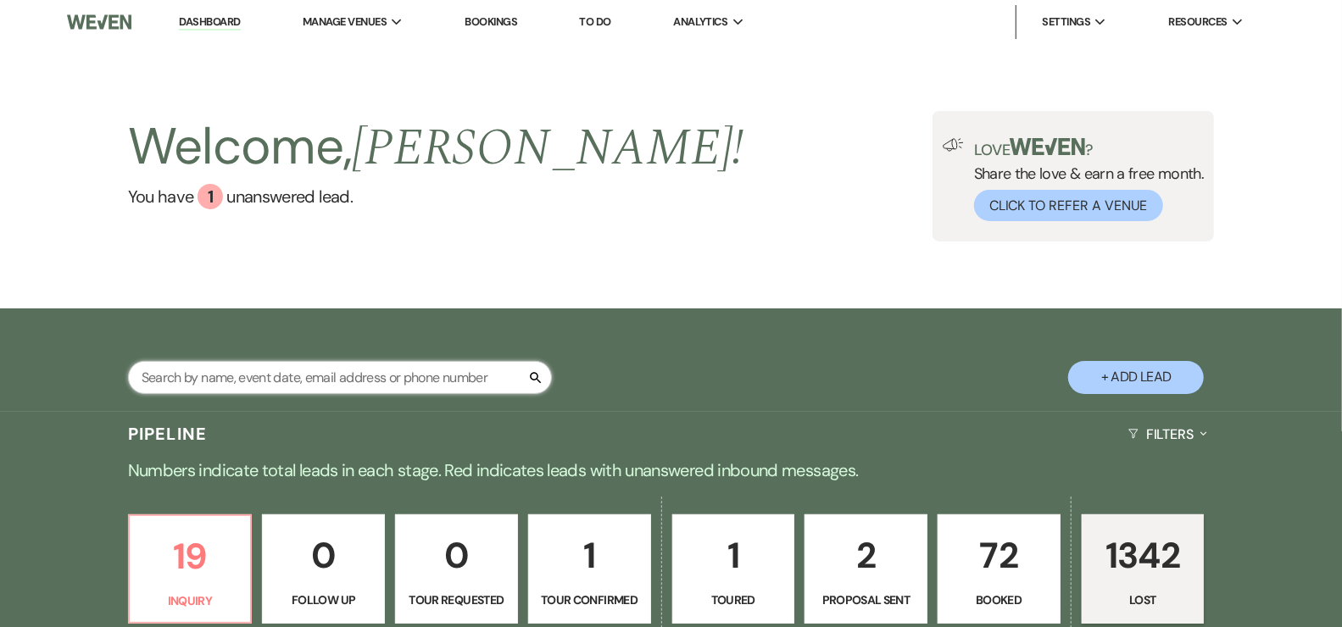
select select "8"
select select "1"
select select "8"
select select "6"
select select "8"
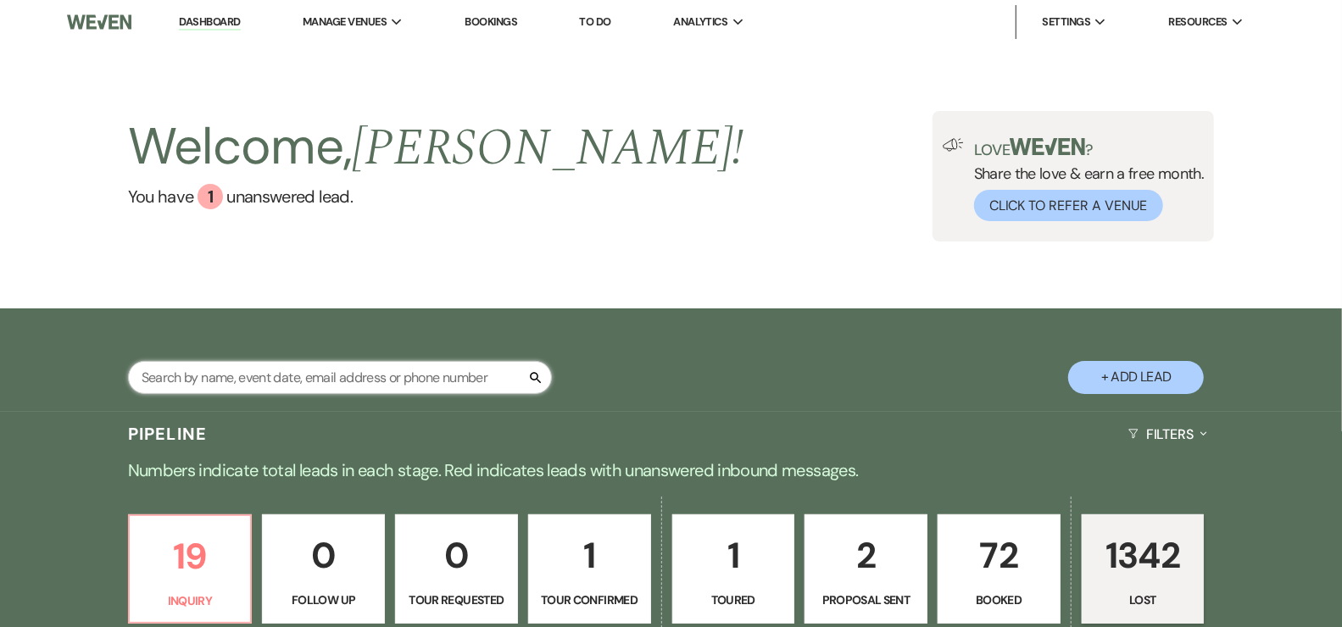
select select "5"
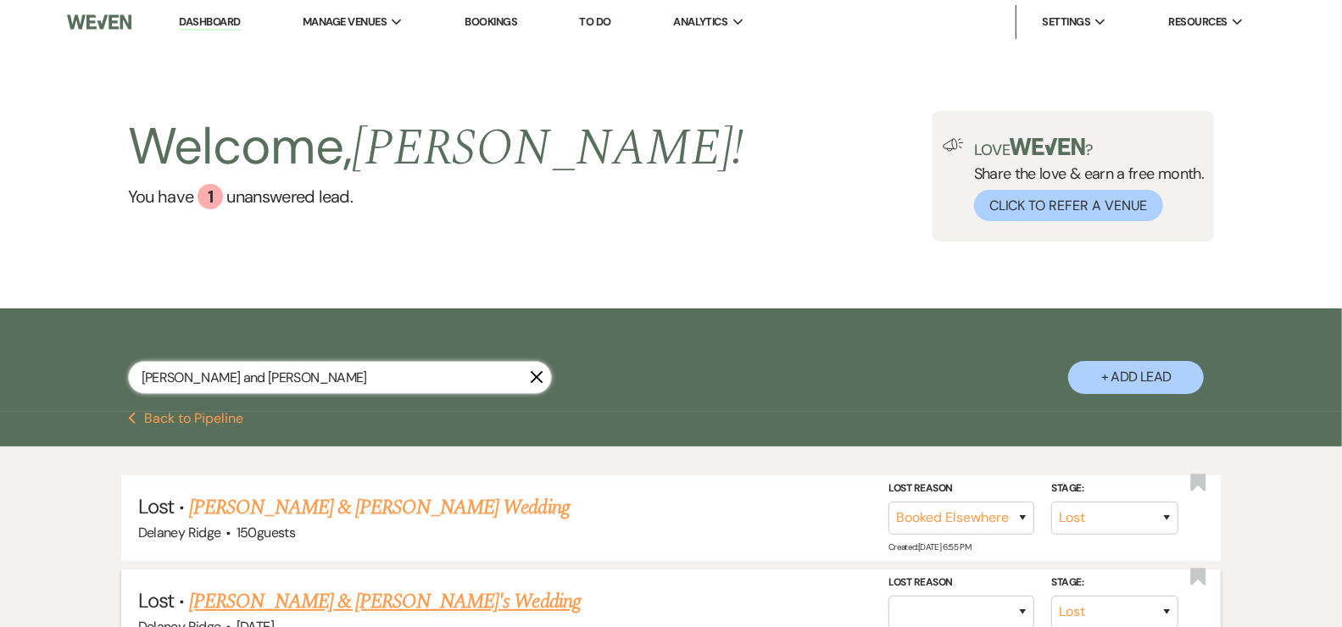
scroll to position [3, 0]
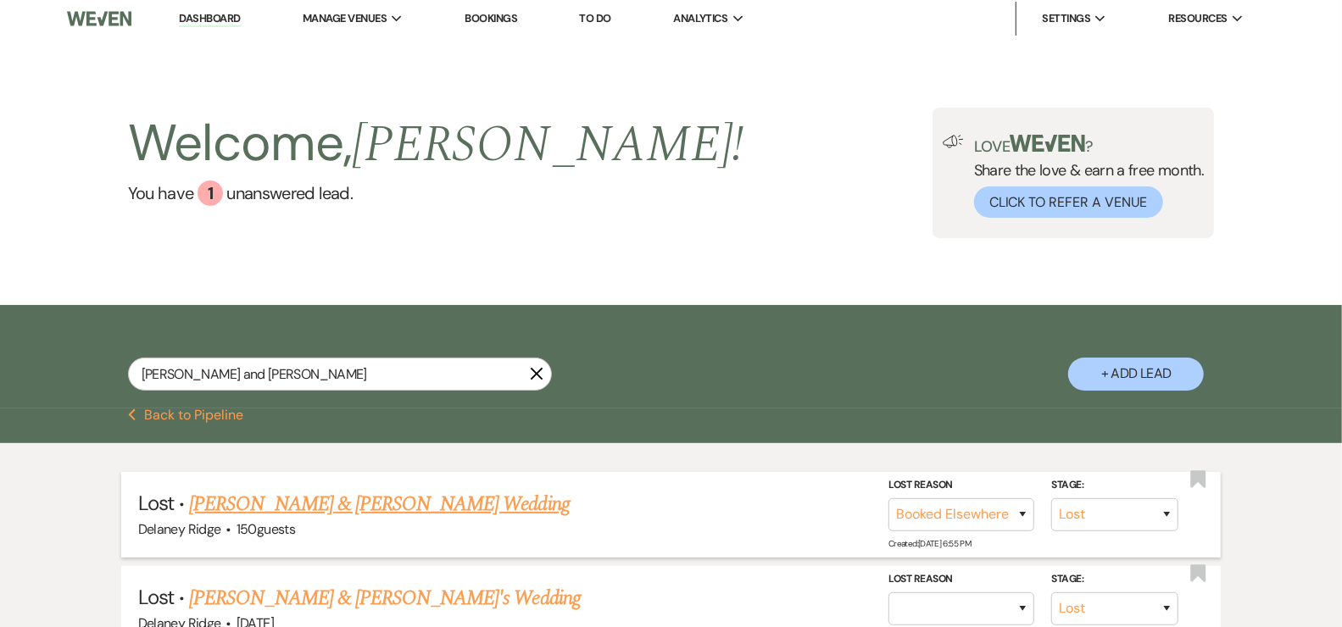
click at [464, 500] on link "[PERSON_NAME] & [PERSON_NAME] Wedding" at bounding box center [379, 504] width 380 height 31
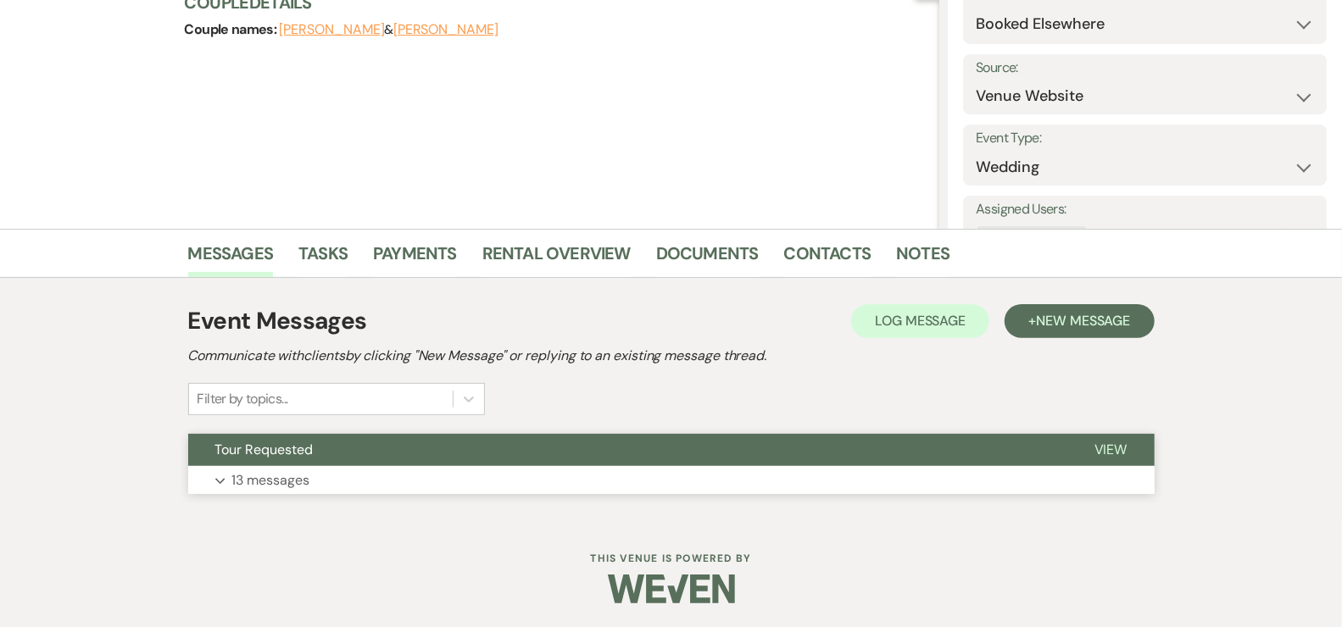
click at [574, 489] on button "Expand 13 messages" at bounding box center [671, 480] width 966 height 29
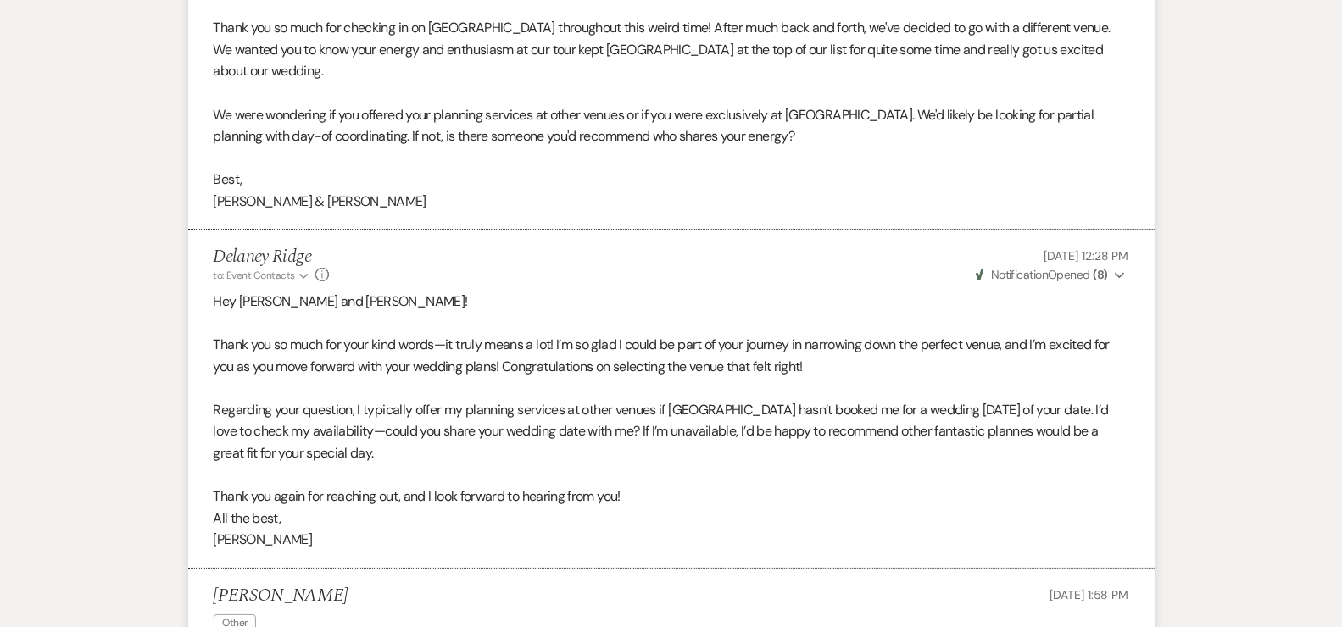
scroll to position [3853, 0]
